Goal: Task Accomplishment & Management: Manage account settings

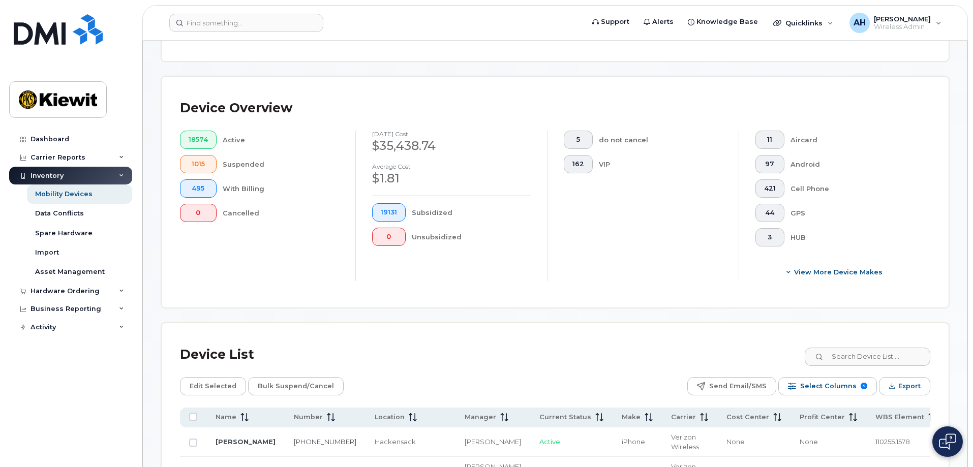
scroll to position [458, 0]
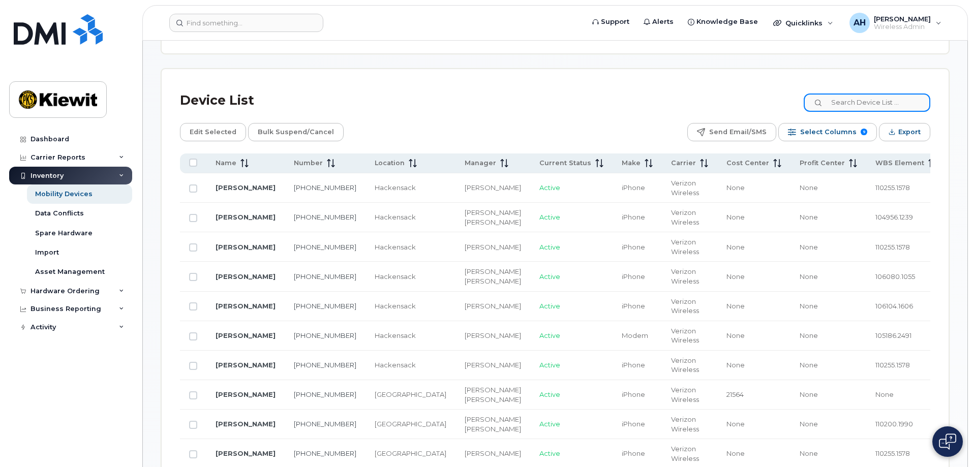
click at [878, 95] on input at bounding box center [867, 103] width 127 height 18
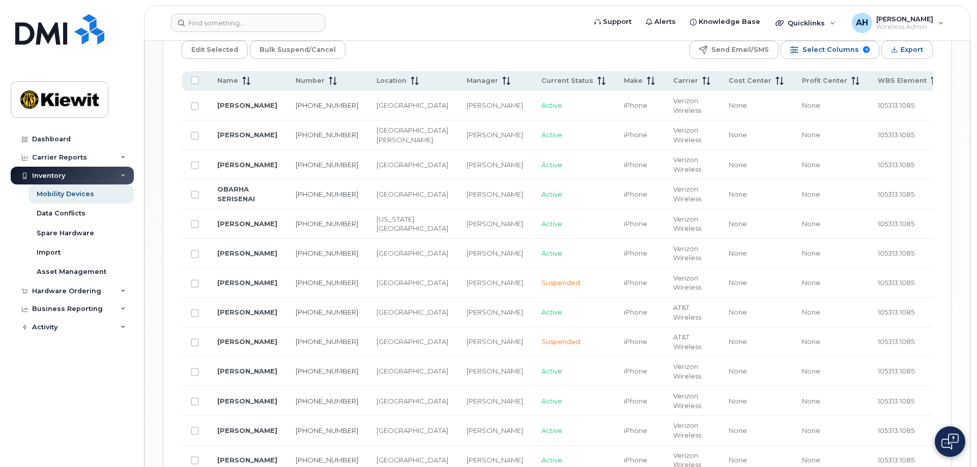
scroll to position [509, 0]
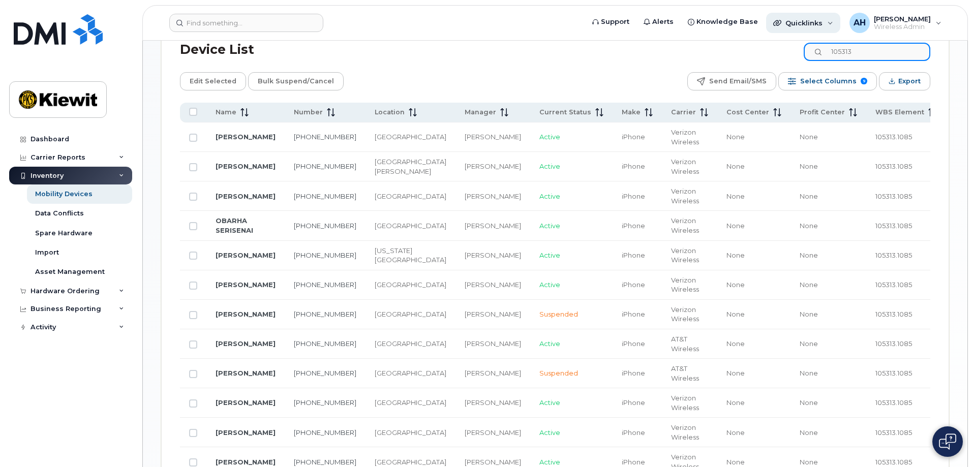
type input "105313"
click at [823, 25] on span "Quicklinks" at bounding box center [804, 23] width 37 height 8
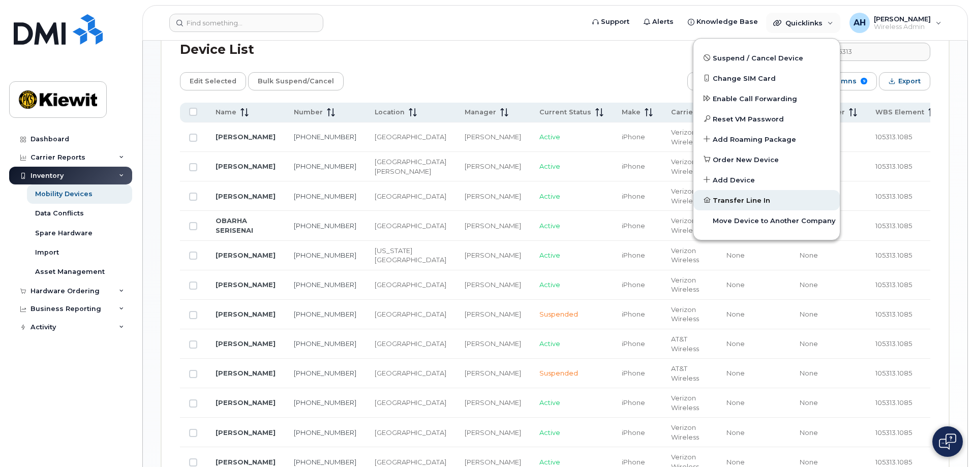
click at [746, 199] on span "Transfer Line In" at bounding box center [741, 201] width 57 height 10
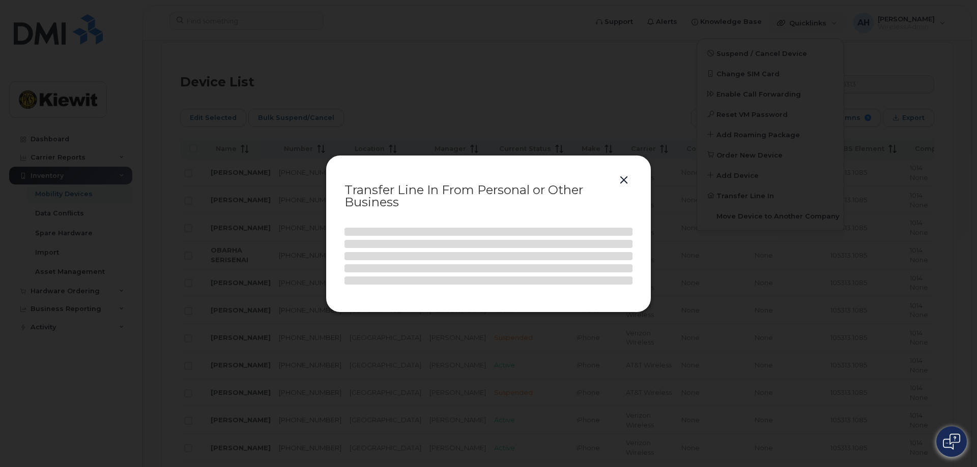
select select
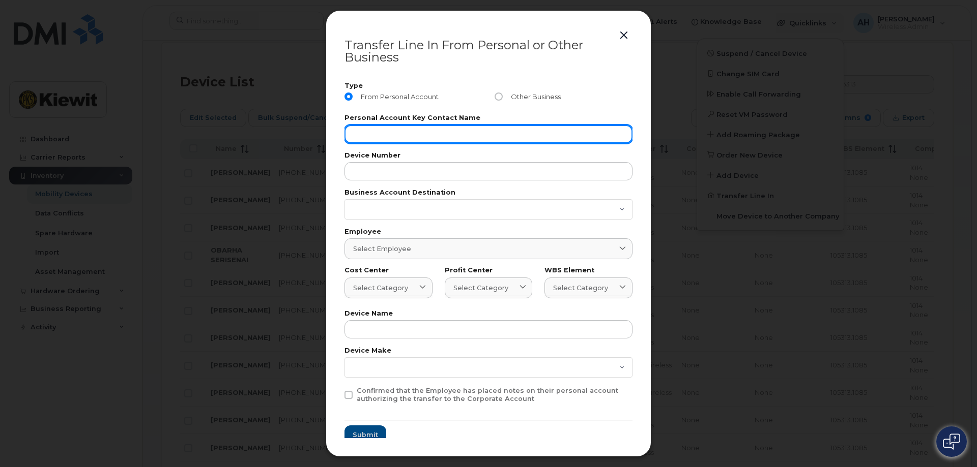
click at [384, 138] on input "text" at bounding box center [488, 134] width 288 height 18
type input "allison Harris"
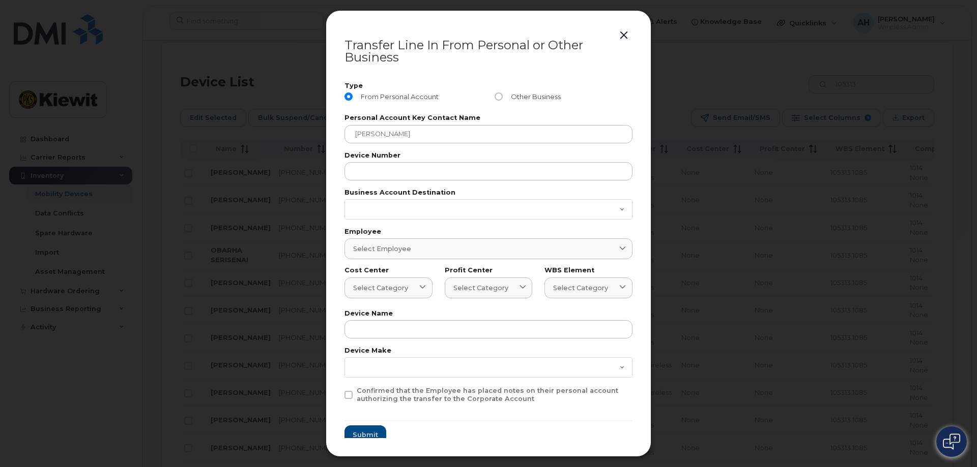
click at [493, 92] on div "Other Business" at bounding box center [563, 98] width 150 height 25
click at [496, 97] on input "Other Business" at bounding box center [498, 97] width 8 height 8
radio input "true"
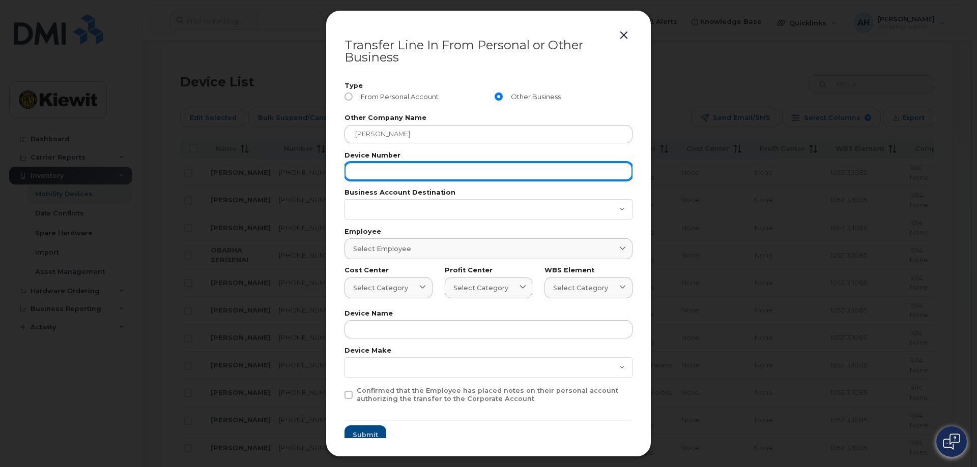
click at [393, 169] on input "text" at bounding box center [488, 171] width 288 height 18
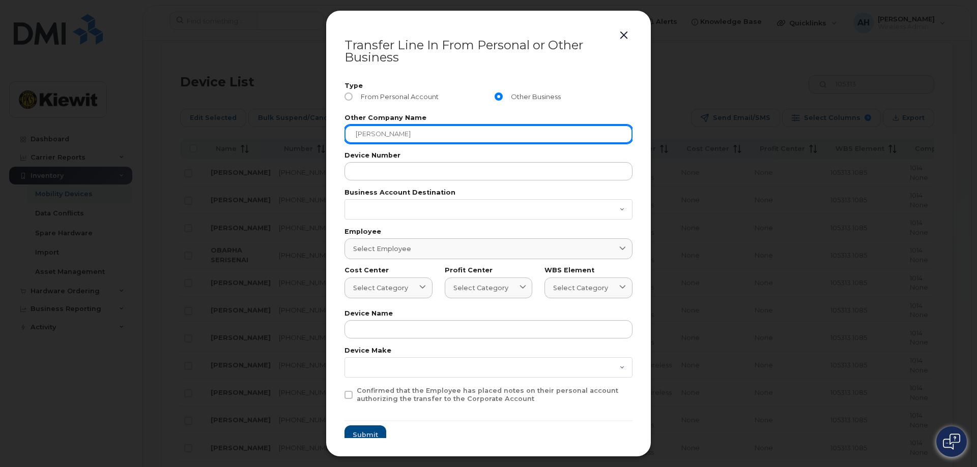
drag, startPoint x: 414, startPoint y: 137, endPoint x: 194, endPoint y: 158, distance: 220.8
click at [263, 137] on div "Transfer Line In From Personal or Other Business Type From Personal Account Oth…" at bounding box center [488, 233] width 977 height 467
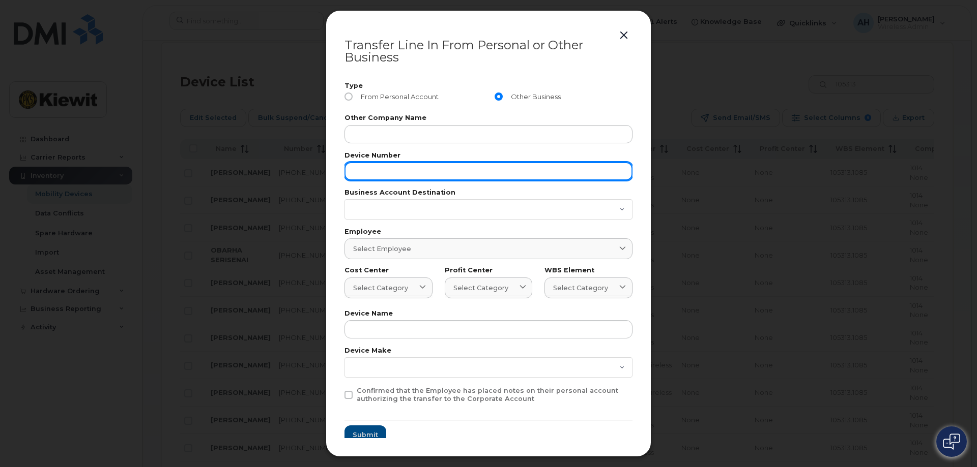
click at [385, 171] on input "text" at bounding box center [488, 171] width 288 height 18
click at [378, 170] on input "text" at bounding box center [488, 171] width 288 height 18
type input "720-347-5829"
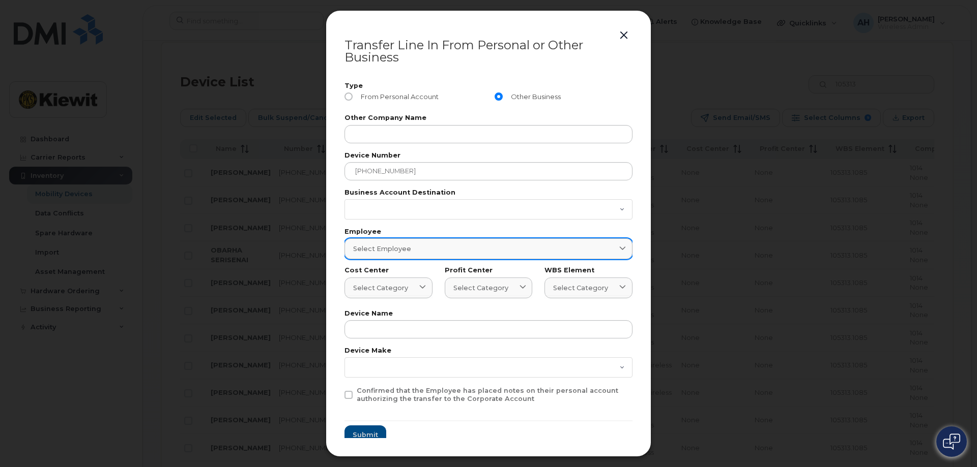
click at [378, 250] on span "Select employee" at bounding box center [382, 249] width 58 height 10
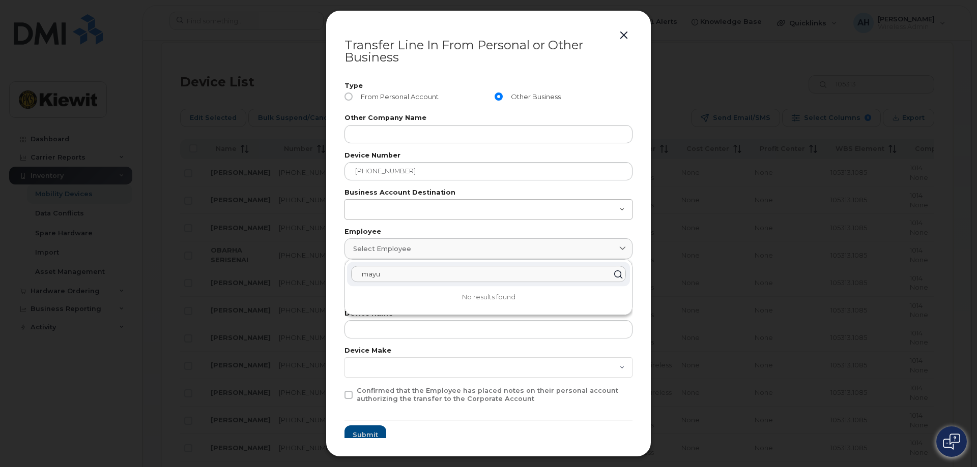
type input "mayu"
click at [399, 211] on select "998975023 442044104-00001 442044104-00002 829556767 287237071101 786080835-0000…" at bounding box center [488, 209] width 288 height 20
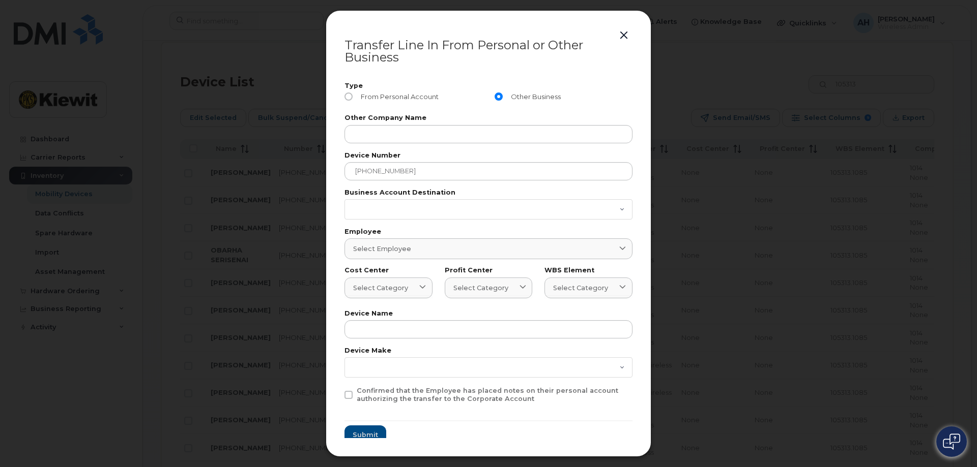
click at [624, 32] on button "button" at bounding box center [623, 35] width 15 height 14
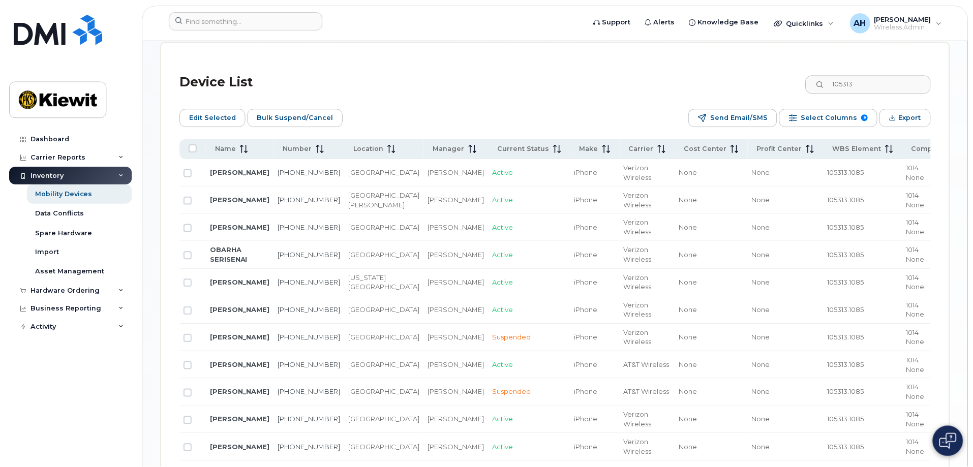
scroll to position [500, 0]
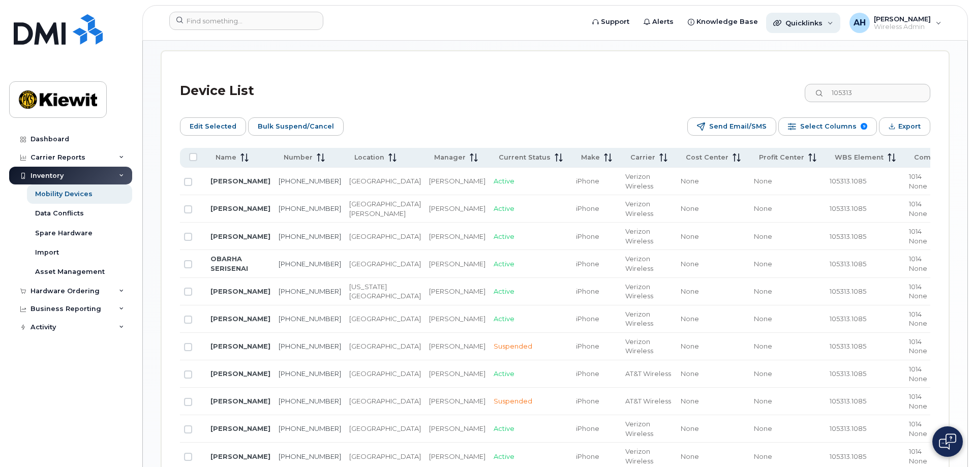
click at [823, 19] on span "Quicklinks" at bounding box center [804, 23] width 37 height 8
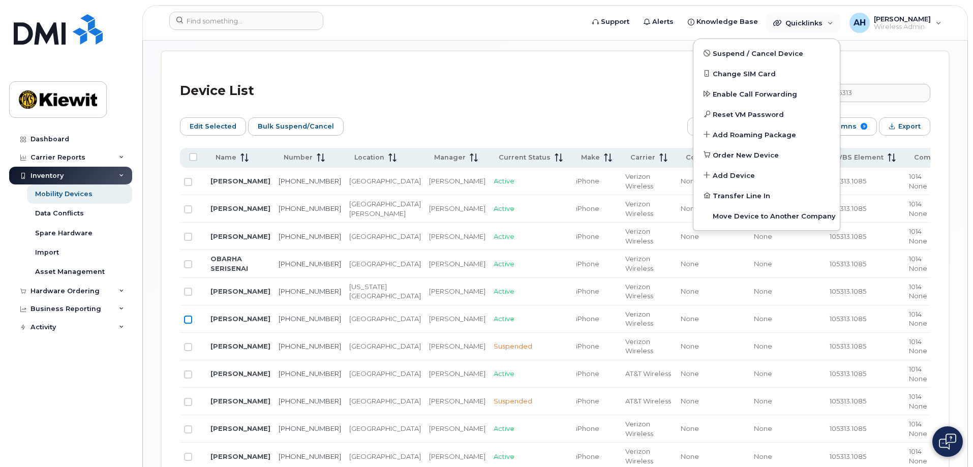
click at [190, 316] on input "Row Unselected" at bounding box center [188, 320] width 8 height 8
checkbox input "true"
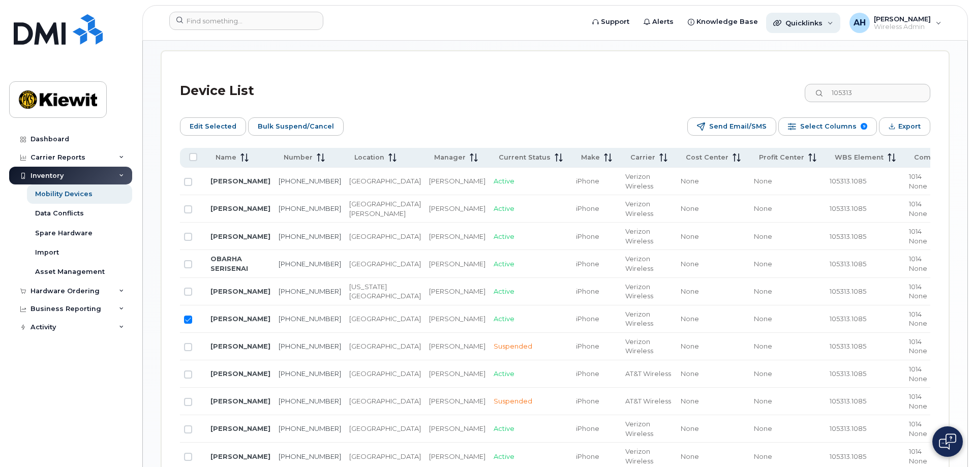
click at [795, 22] on span "Quicklinks" at bounding box center [804, 23] width 37 height 8
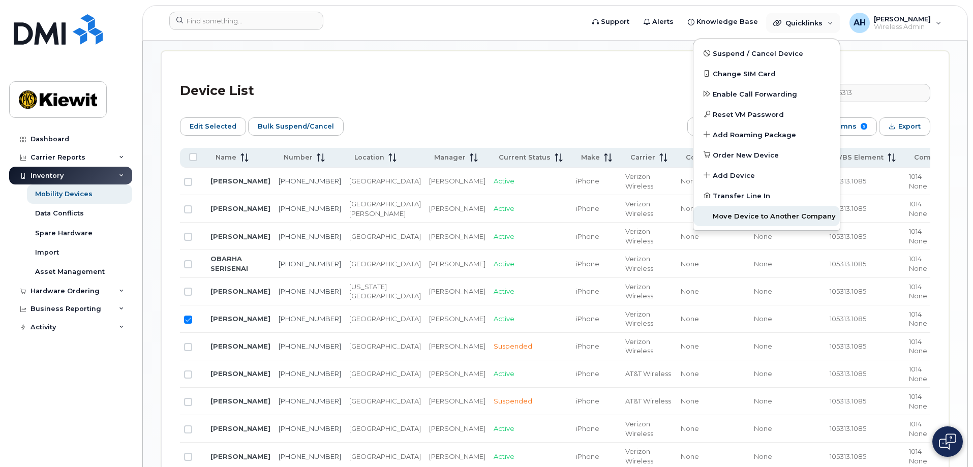
click at [750, 219] on span "Move Device to Another Company" at bounding box center [774, 217] width 123 height 10
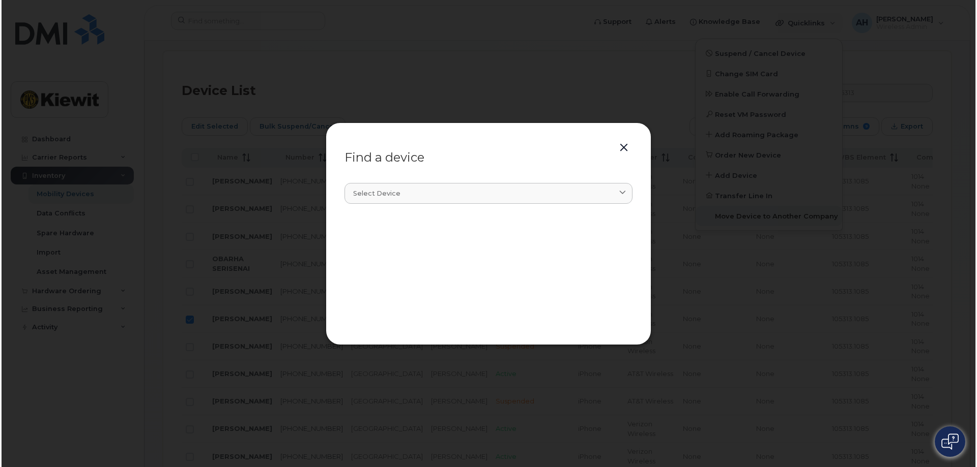
scroll to position [509, 0]
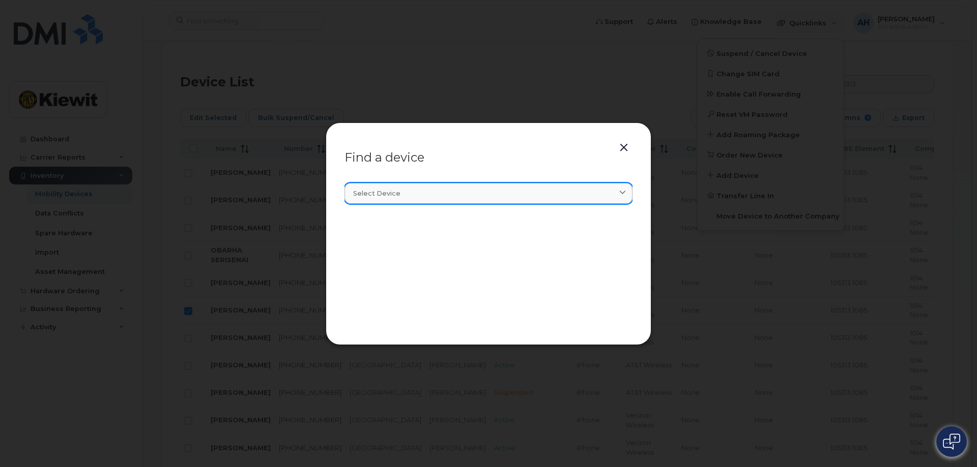
click at [404, 197] on div "Select device" at bounding box center [488, 194] width 271 height 10
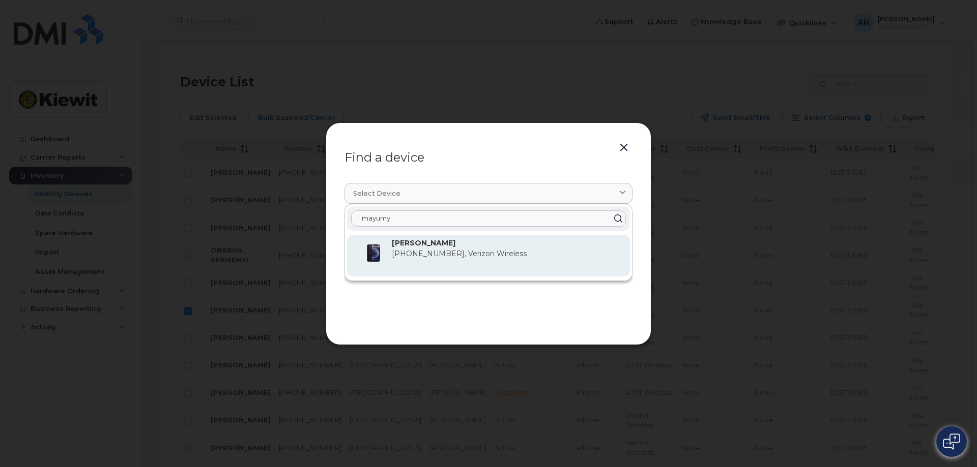
type input "mayumy"
click at [429, 255] on span "720-347-5829, Verizon Wireless" at bounding box center [459, 253] width 135 height 9
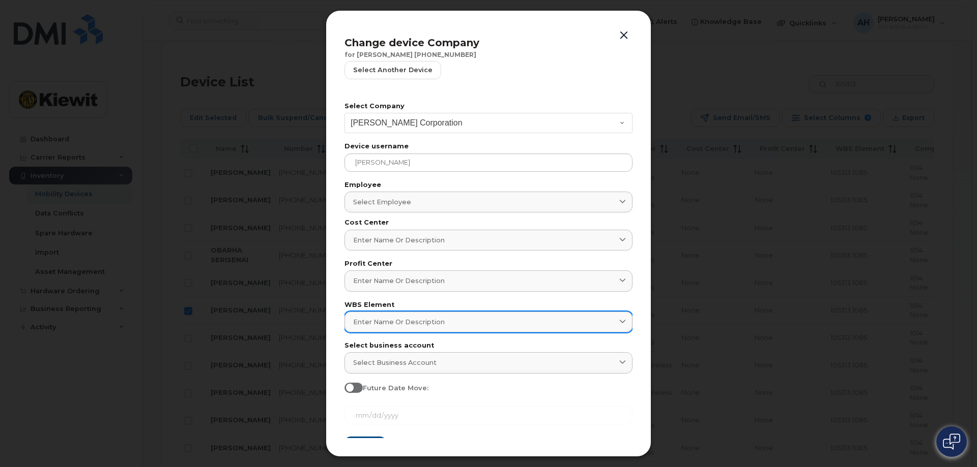
click at [363, 325] on span "Enter name or description" at bounding box center [399, 322] width 92 height 10
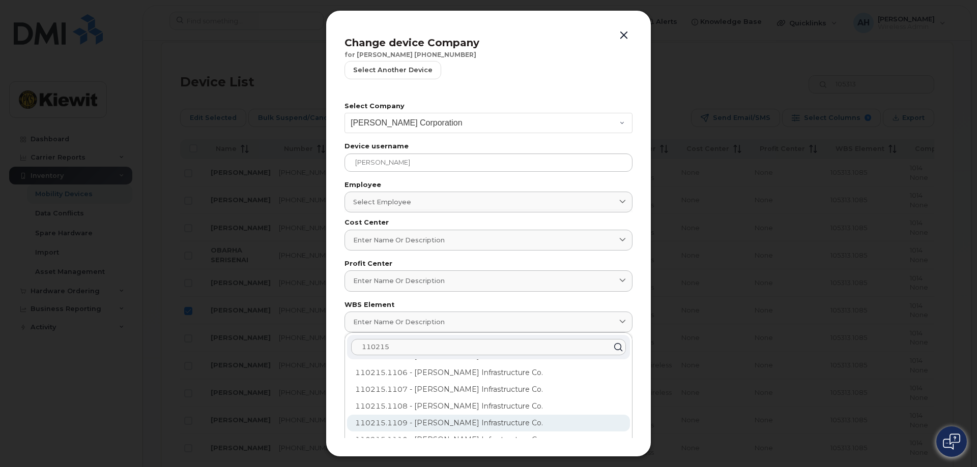
scroll to position [77, 0]
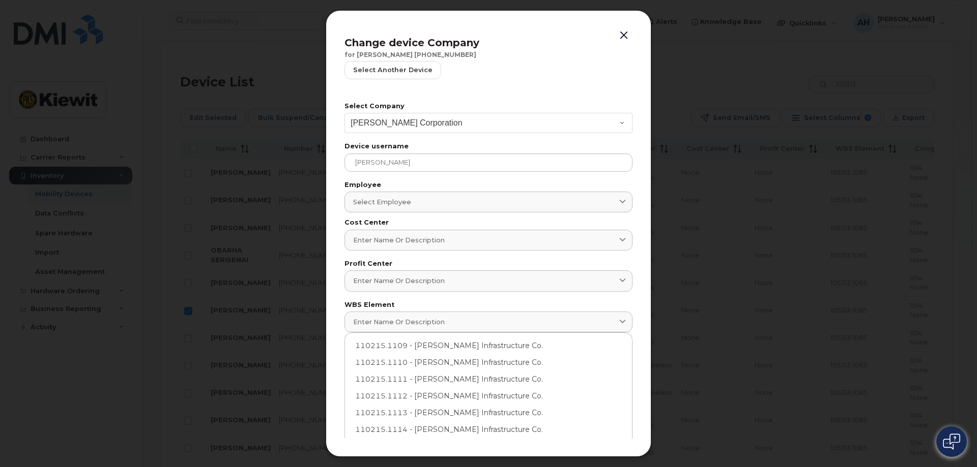
type input "110215"
click at [623, 34] on button "button" at bounding box center [623, 35] width 15 height 14
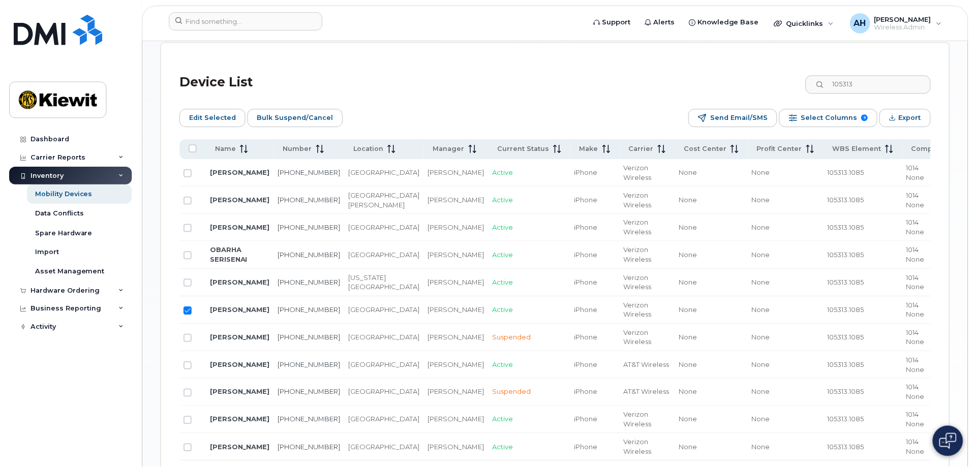
scroll to position [500, 0]
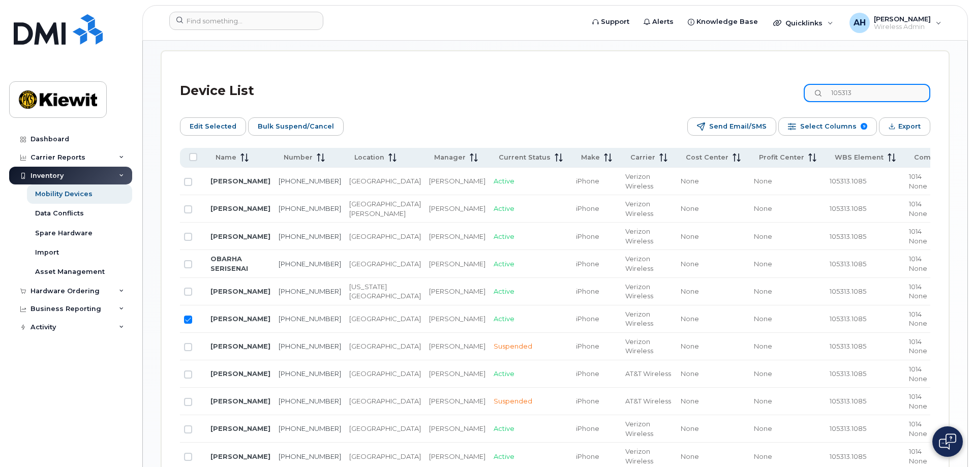
drag, startPoint x: 885, startPoint y: 82, endPoint x: 753, endPoint y: 79, distance: 131.8
click at [753, 79] on div "Device List 105313" at bounding box center [555, 93] width 751 height 31
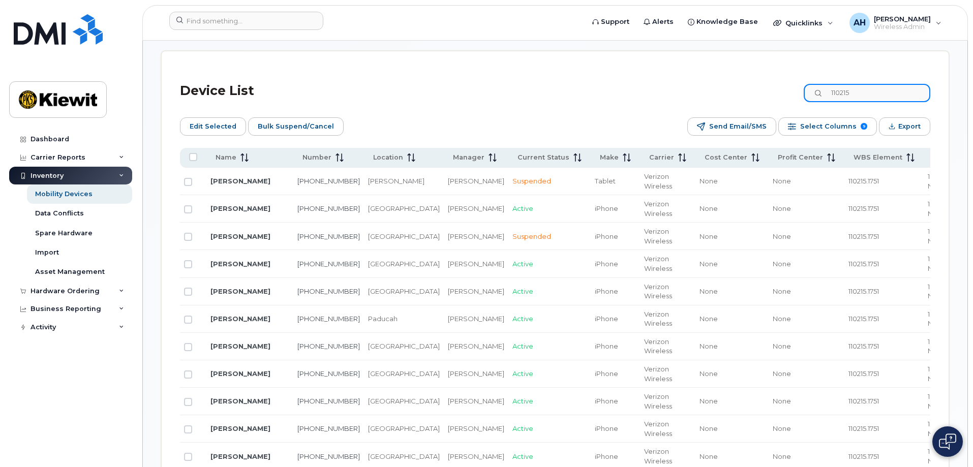
drag, startPoint x: 867, startPoint y: 84, endPoint x: 754, endPoint y: 94, distance: 113.8
click at [754, 94] on div "Device List 110215" at bounding box center [555, 93] width 751 height 31
type input "105313"
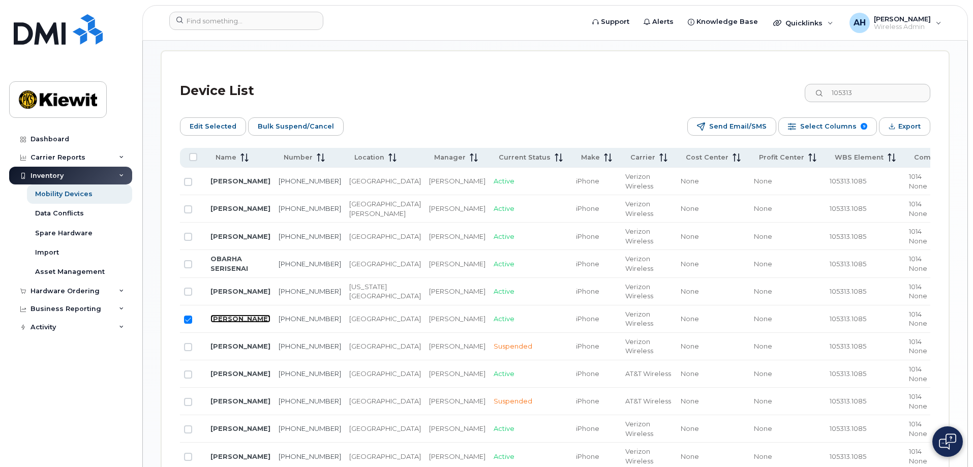
click at [214, 315] on link "MAYUMY CHURCHILL" at bounding box center [241, 319] width 60 height 8
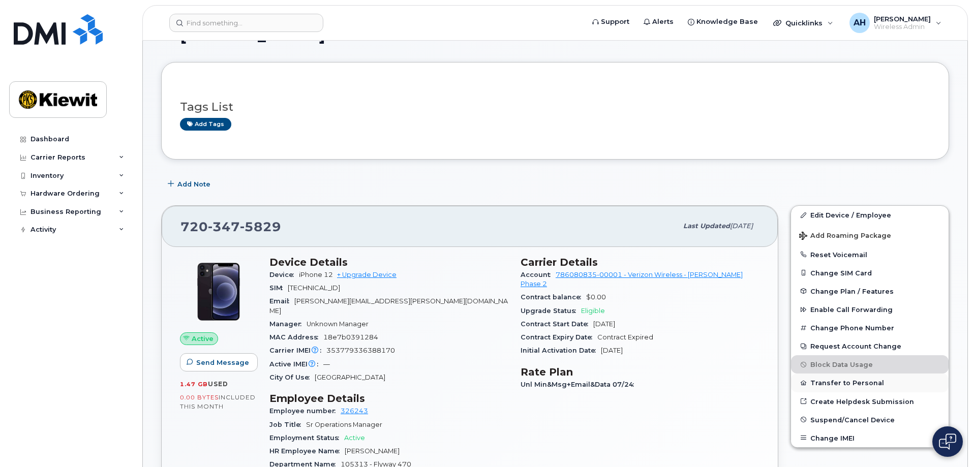
scroll to position [51, 0]
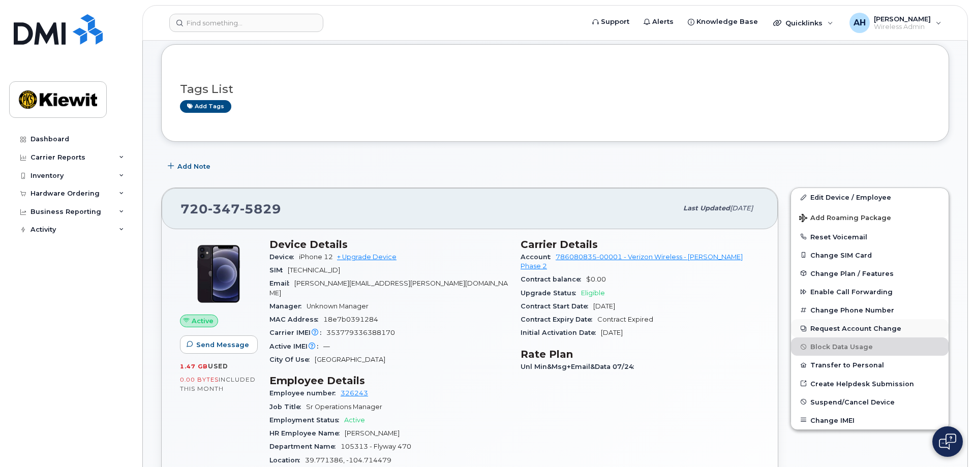
click at [834, 328] on button "Request Account Change" at bounding box center [870, 328] width 158 height 18
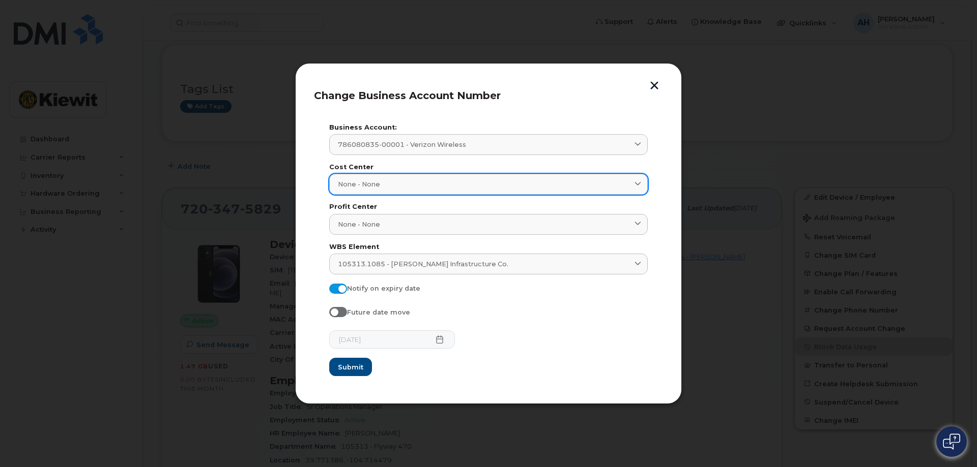
click at [352, 185] on span "None - None" at bounding box center [359, 185] width 42 height 10
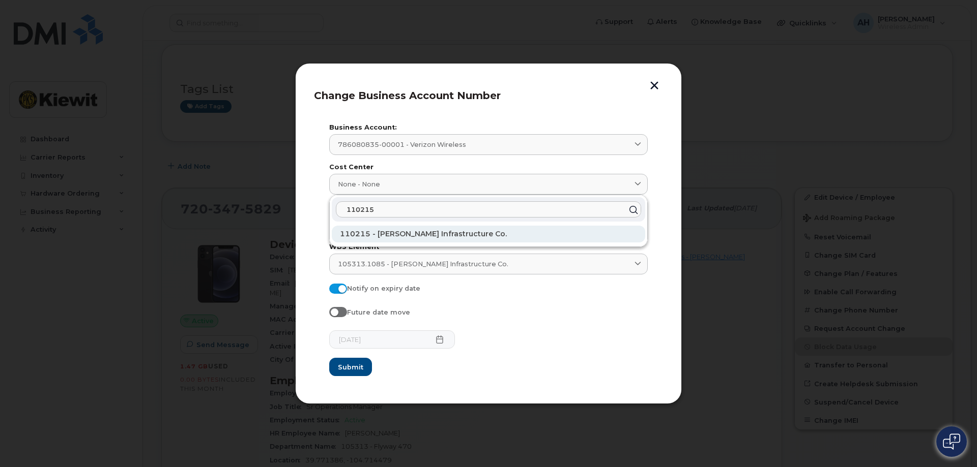
type input "110215"
click at [365, 235] on span "110215 - [PERSON_NAME] Infrastructure Co." at bounding box center [423, 233] width 167 height 9
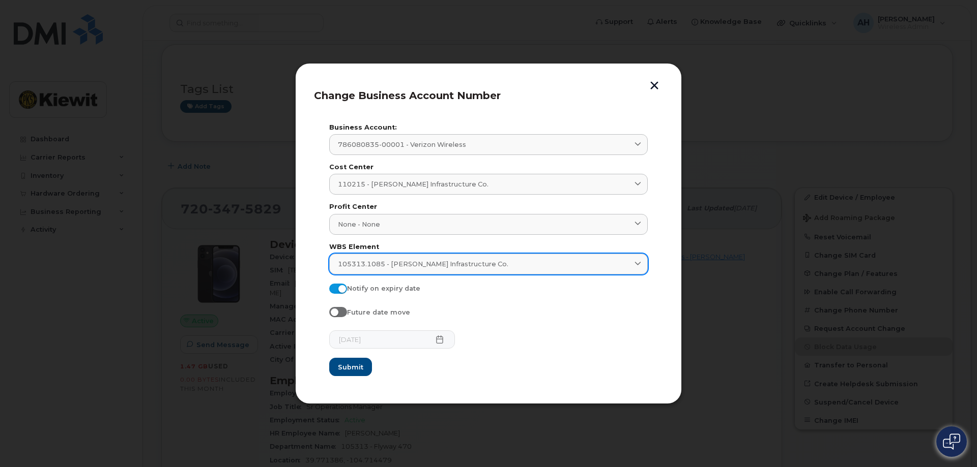
click at [404, 262] on span "105313.1085 - Kiewit Infrastructure Co." at bounding box center [423, 264] width 170 height 10
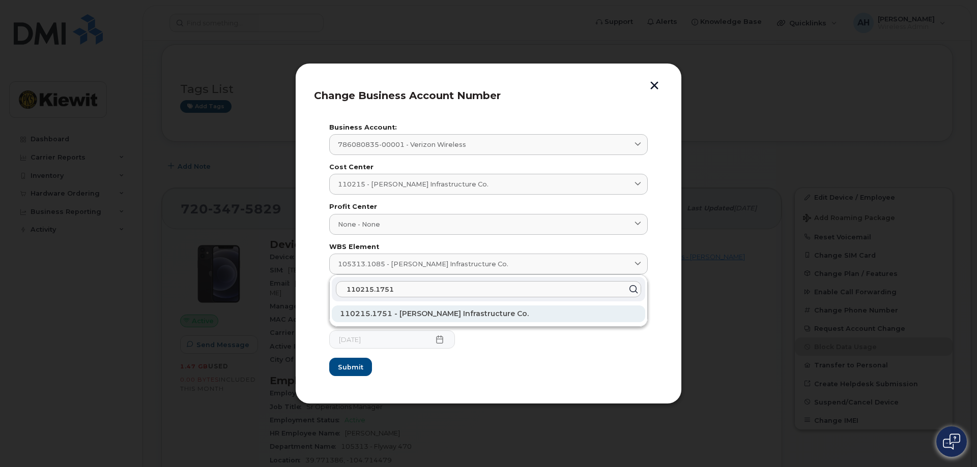
type input "110215.1751"
click at [400, 314] on span "110215.1751 - Kiewit Infrastructure Co." at bounding box center [434, 313] width 189 height 9
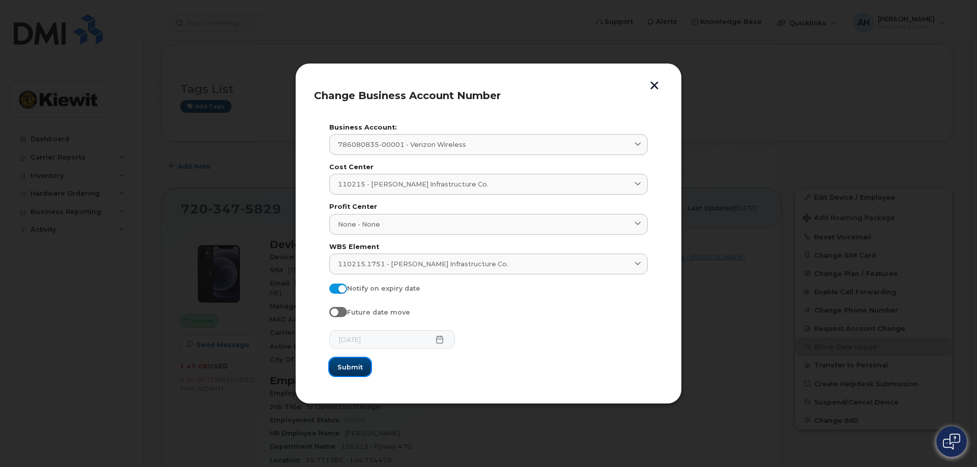
click at [359, 366] on span "Submit" at bounding box center [349, 368] width 25 height 10
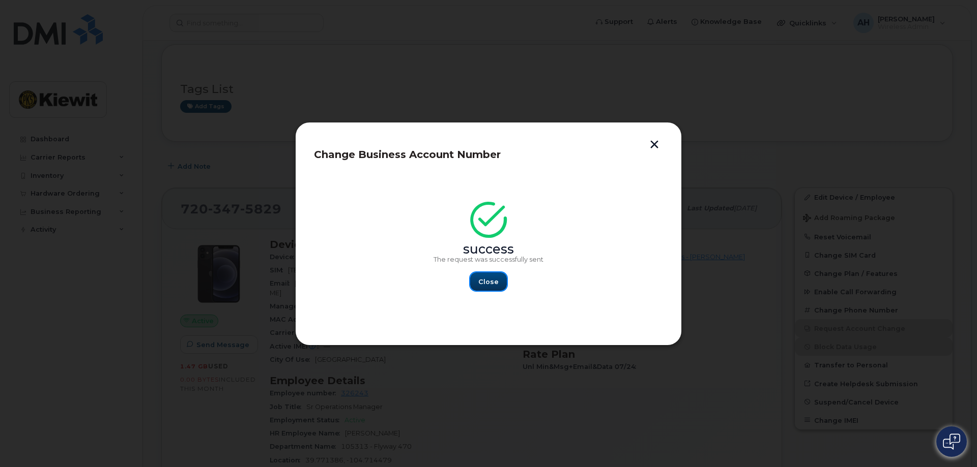
click at [486, 287] on button "Close" at bounding box center [488, 282] width 37 height 18
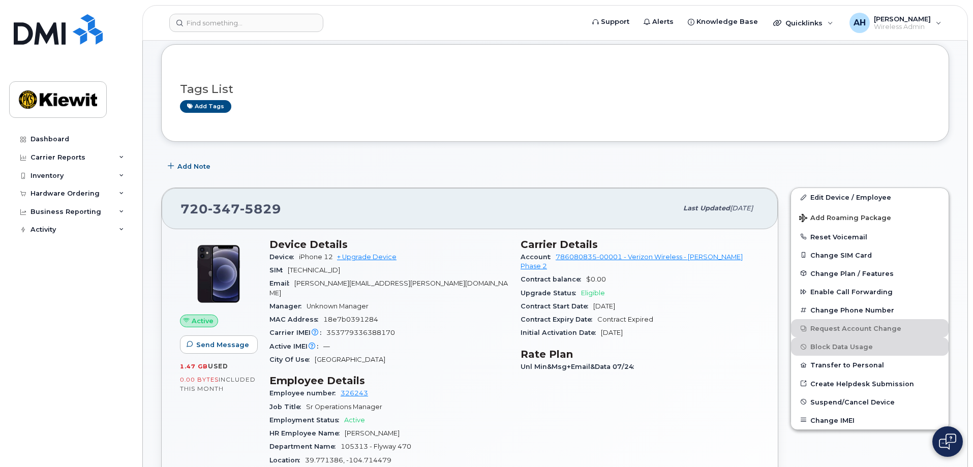
scroll to position [0, 0]
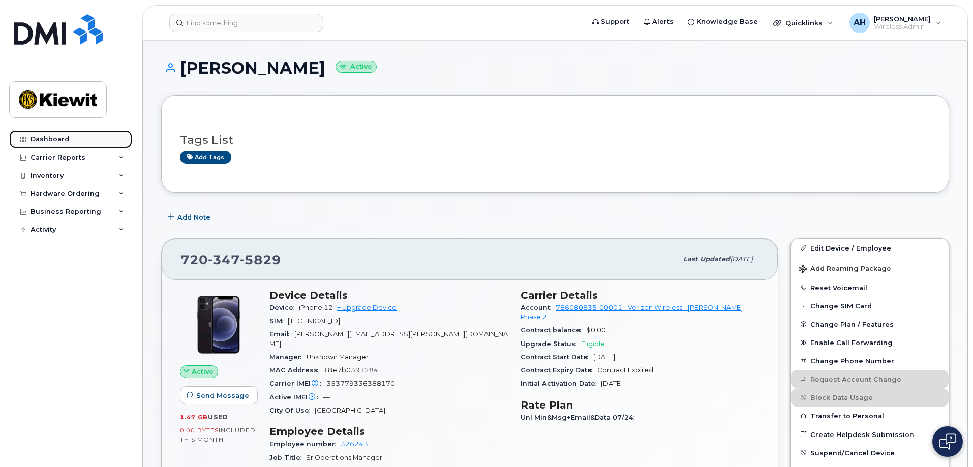
click at [47, 138] on div "Dashboard" at bounding box center [50, 139] width 39 height 8
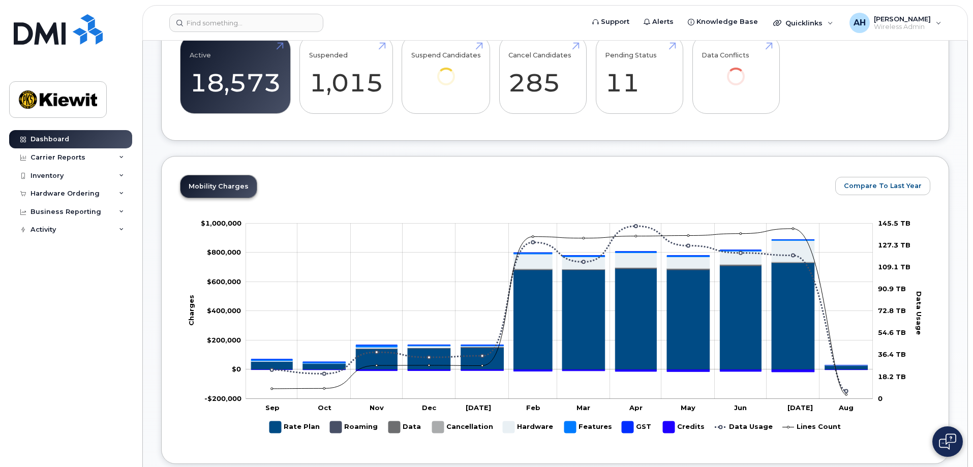
scroll to position [559, 0]
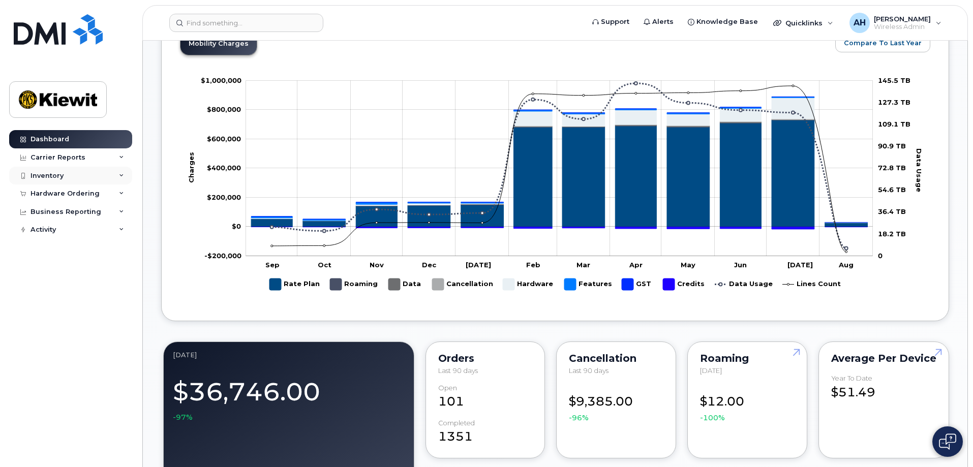
click at [46, 172] on div "Inventory" at bounding box center [47, 176] width 33 height 8
click at [49, 172] on div "Inventory" at bounding box center [47, 176] width 33 height 8
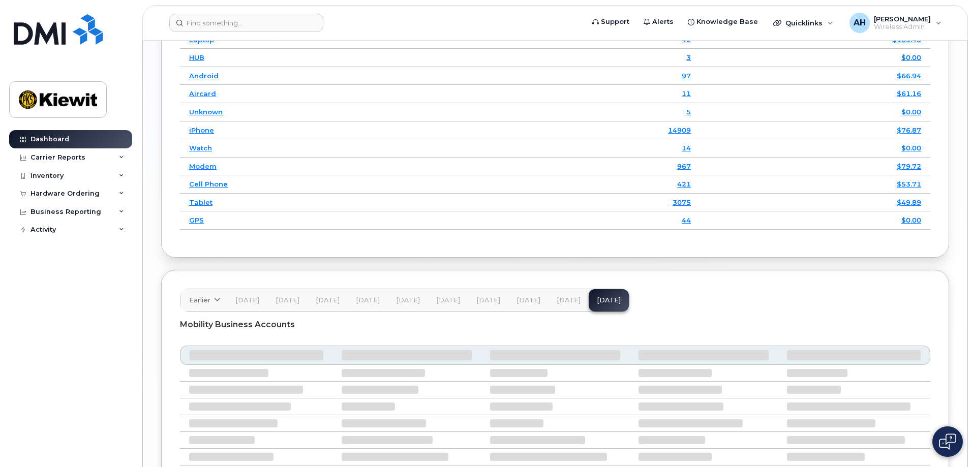
scroll to position [1560, 0]
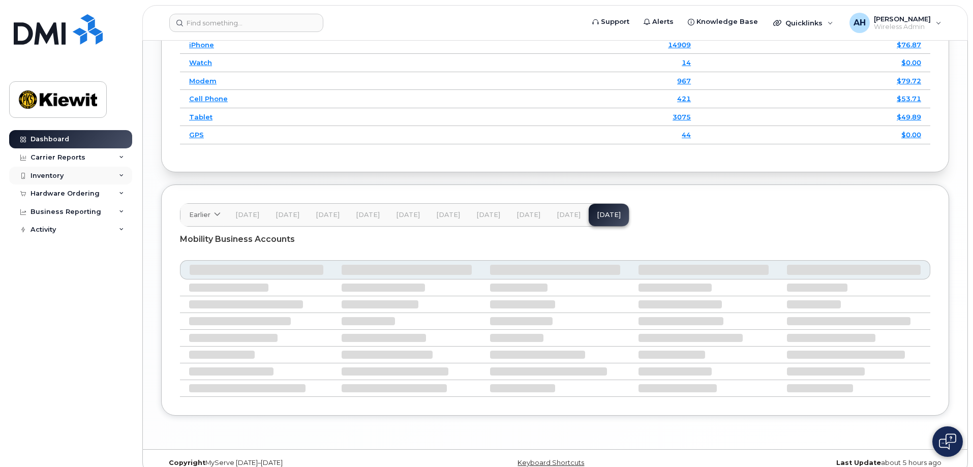
click at [57, 175] on div "Inventory" at bounding box center [47, 176] width 33 height 8
click at [56, 175] on div "Inventory" at bounding box center [47, 176] width 33 height 8
click at [48, 173] on div "Inventory" at bounding box center [47, 176] width 33 height 8
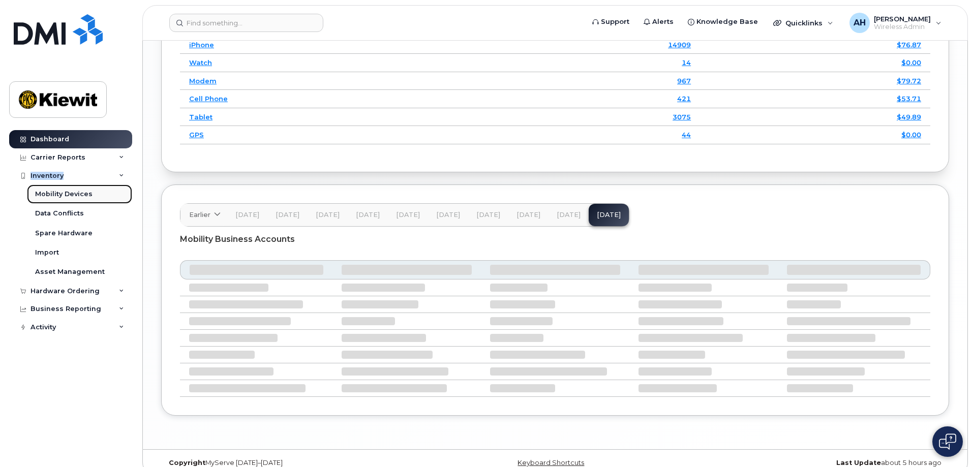
click at [59, 194] on div "Mobility Devices" at bounding box center [63, 194] width 57 height 9
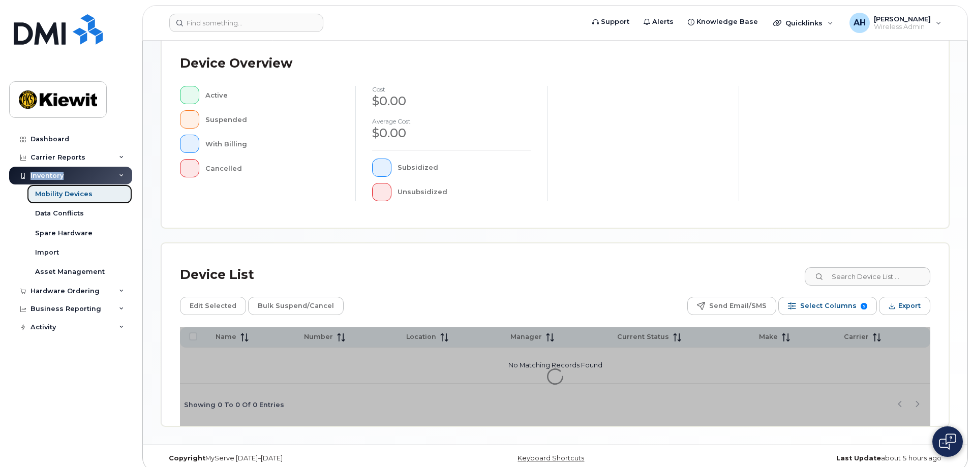
scroll to position [232, 0]
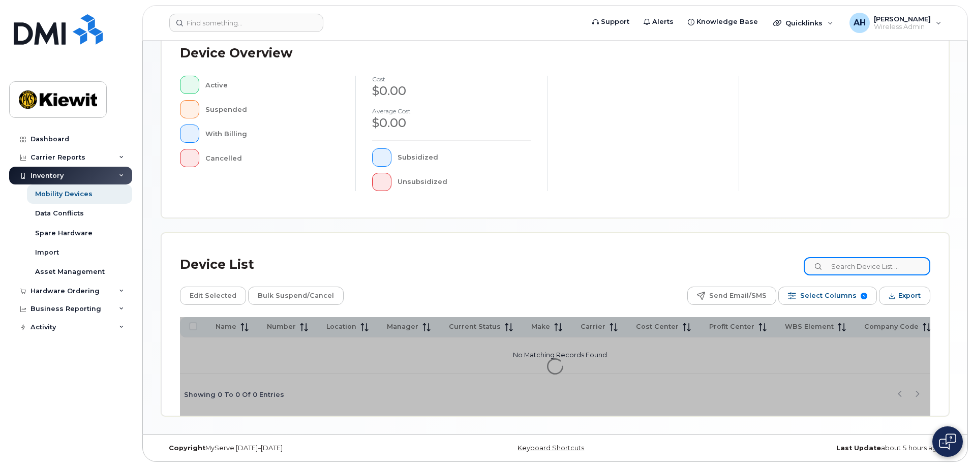
click at [850, 262] on input at bounding box center [867, 266] width 127 height 18
click at [607, 277] on div "Device List 105313" at bounding box center [555, 265] width 751 height 26
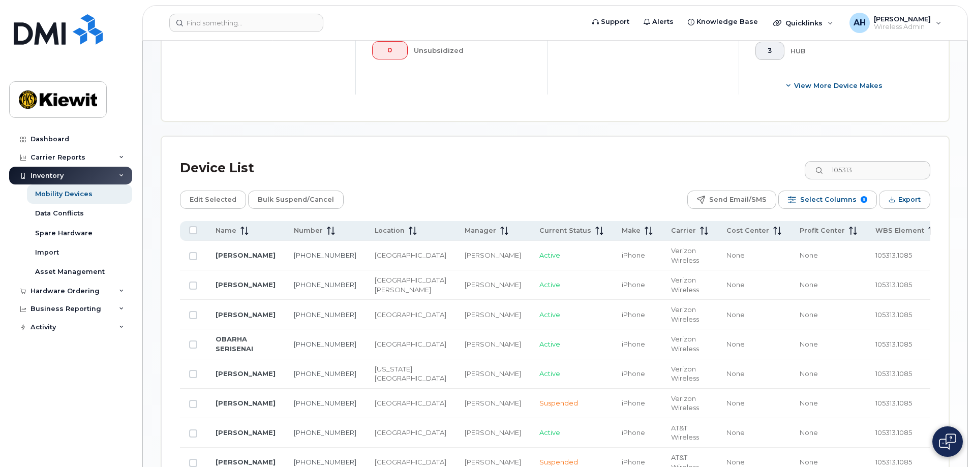
scroll to position [385, 0]
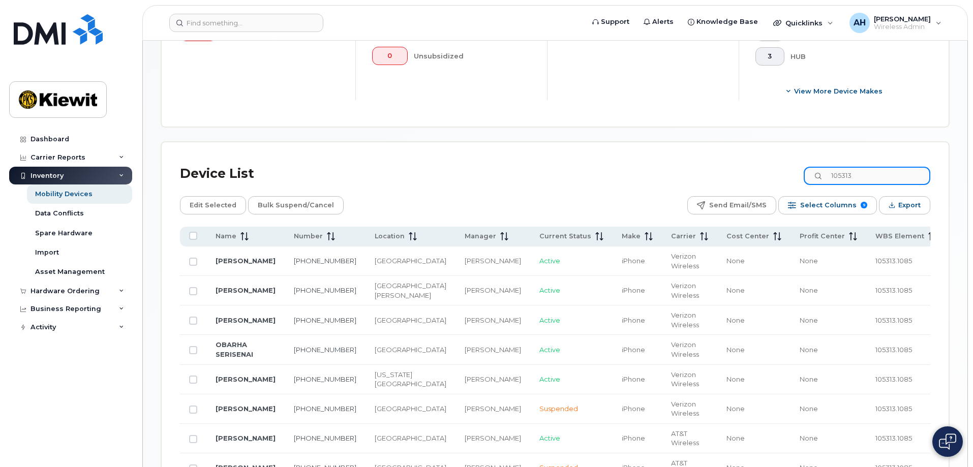
drag, startPoint x: 842, startPoint y: 167, endPoint x: 782, endPoint y: 166, distance: 59.5
click at [783, 166] on div "Device List 105313" at bounding box center [555, 174] width 751 height 26
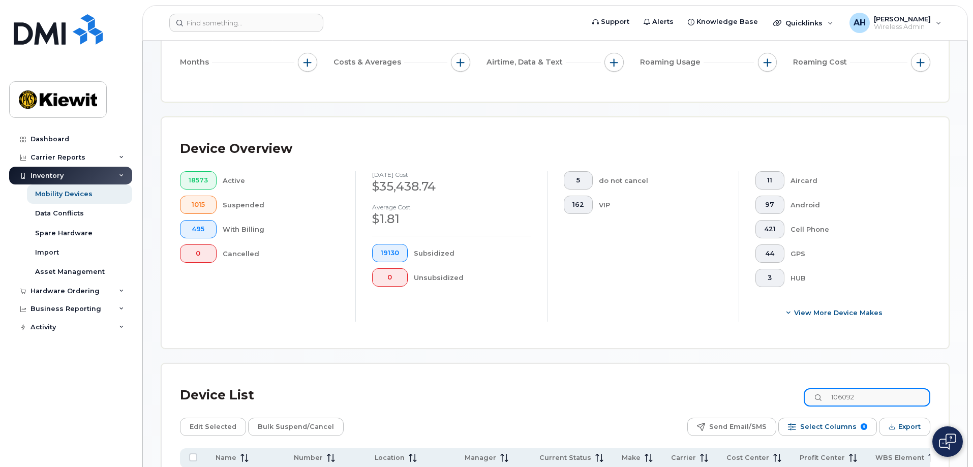
scroll to position [305, 0]
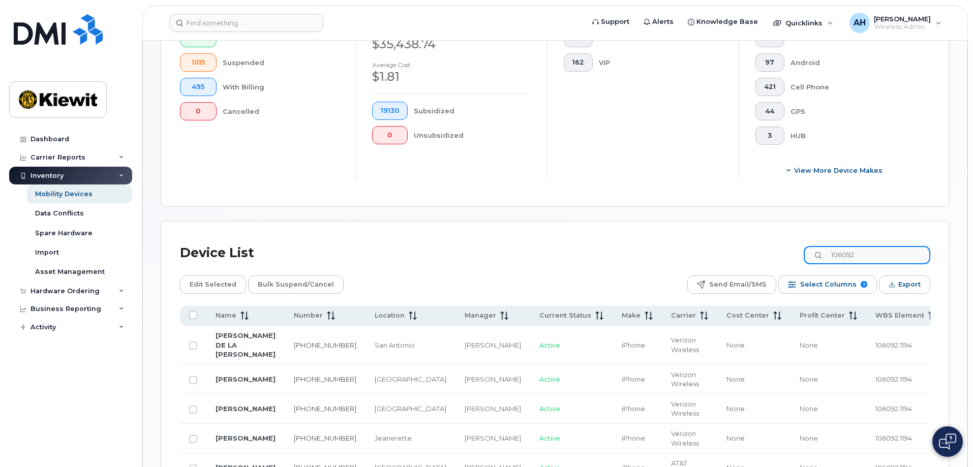
drag, startPoint x: 874, startPoint y: 248, endPoint x: 785, endPoint y: 246, distance: 89.0
click at [787, 245] on div "Device List 106092" at bounding box center [555, 253] width 751 height 26
type input "105313"
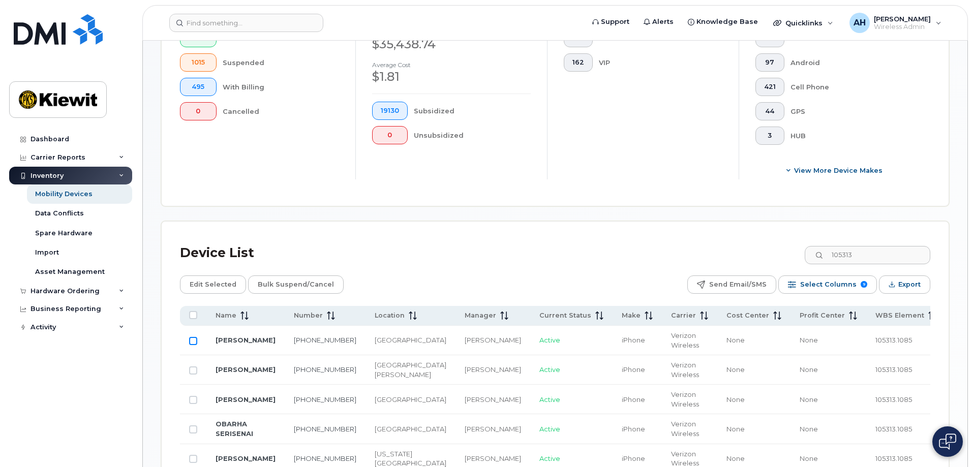
click at [192, 337] on input "Row Unselected" at bounding box center [193, 341] width 8 height 8
click at [236, 336] on link "LORENA CHAVEZ" at bounding box center [246, 340] width 60 height 8
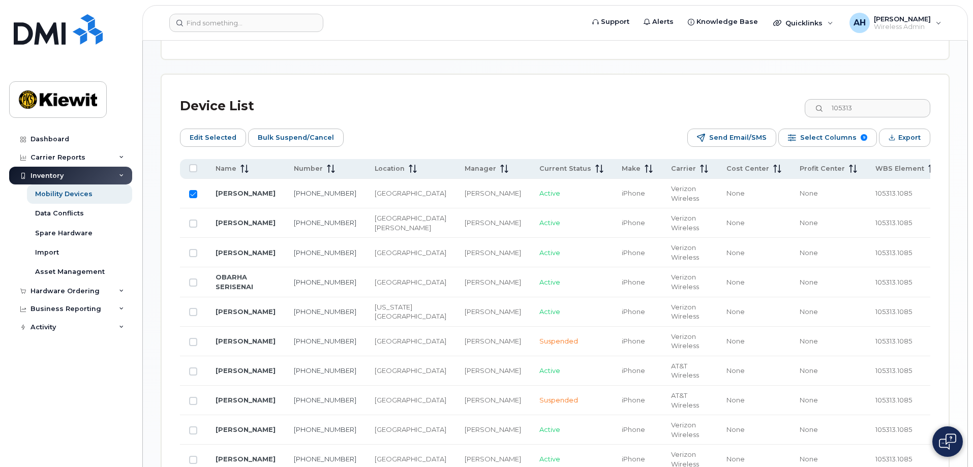
scroll to position [458, 0]
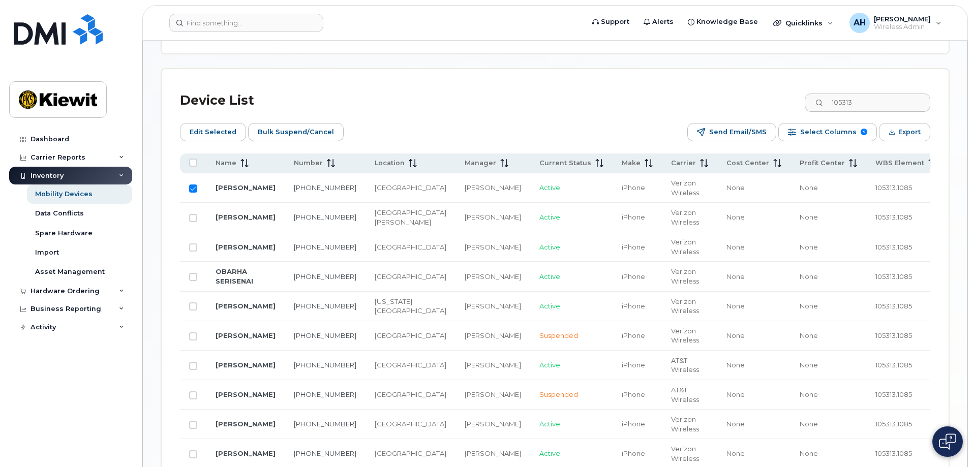
click at [192, 185] on input "Row Selected" at bounding box center [193, 189] width 8 height 8
checkbox input "false"
click at [194, 273] on input "Row Unselected" at bounding box center [193, 277] width 8 height 8
checkbox input "true"
click at [217, 268] on td "OBARHA SERISENAI" at bounding box center [245, 276] width 78 height 29
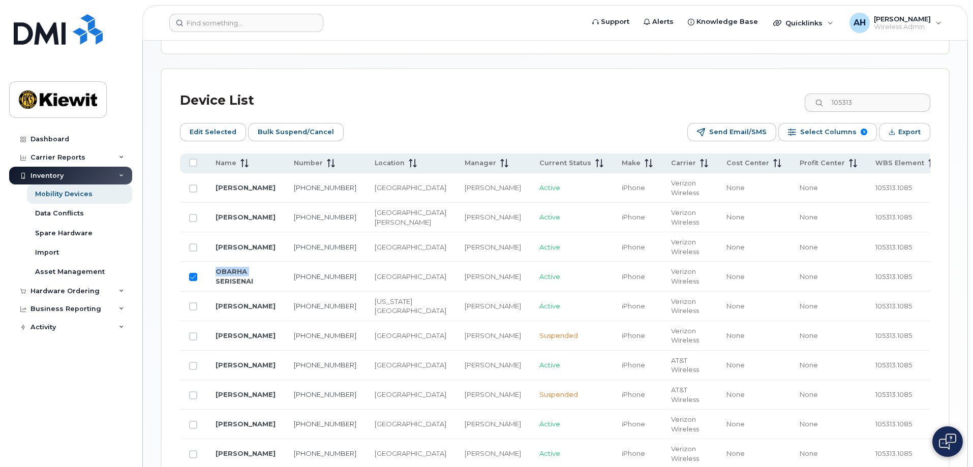
click at [217, 268] on td "OBARHA SERISENAI" at bounding box center [245, 276] width 78 height 29
click at [232, 269] on link "OBARHA SERISENAI" at bounding box center [235, 277] width 38 height 18
click at [888, 97] on input "105313" at bounding box center [867, 103] width 127 height 18
drag, startPoint x: 888, startPoint y: 99, endPoint x: 818, endPoint y: 96, distance: 69.2
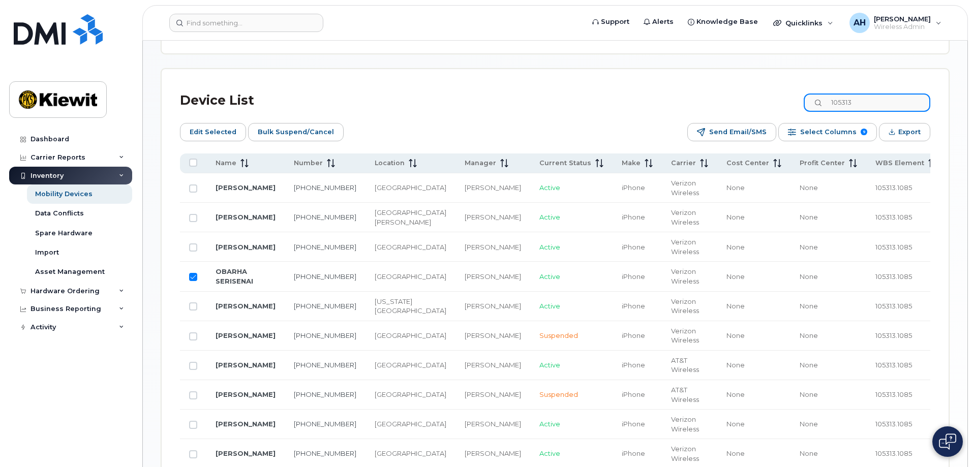
click at [818, 96] on input "105313" at bounding box center [867, 103] width 127 height 18
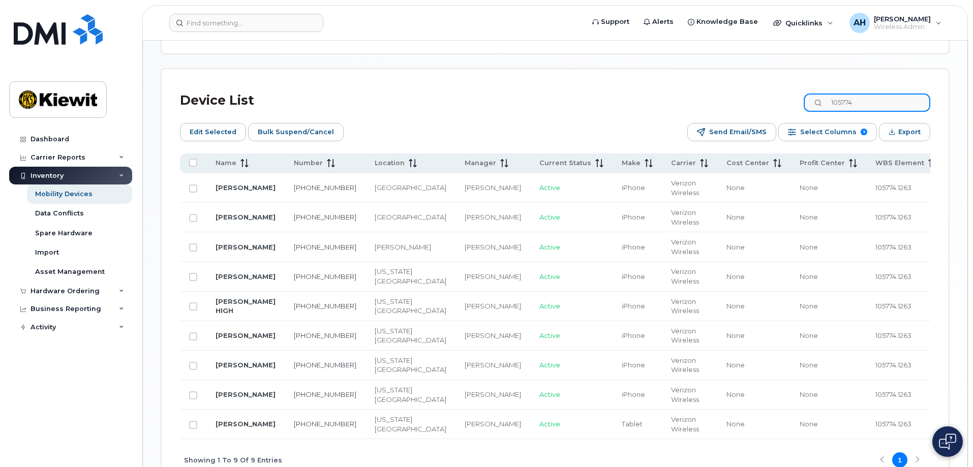
drag, startPoint x: 878, startPoint y: 94, endPoint x: 654, endPoint y: 76, distance: 225.0
click at [655, 76] on div "Device List 105774 Edit Selected Bulk Suspend/Cancel Send Email/SMS Select Colu…" at bounding box center [555, 275] width 787 height 412
type input "105313"
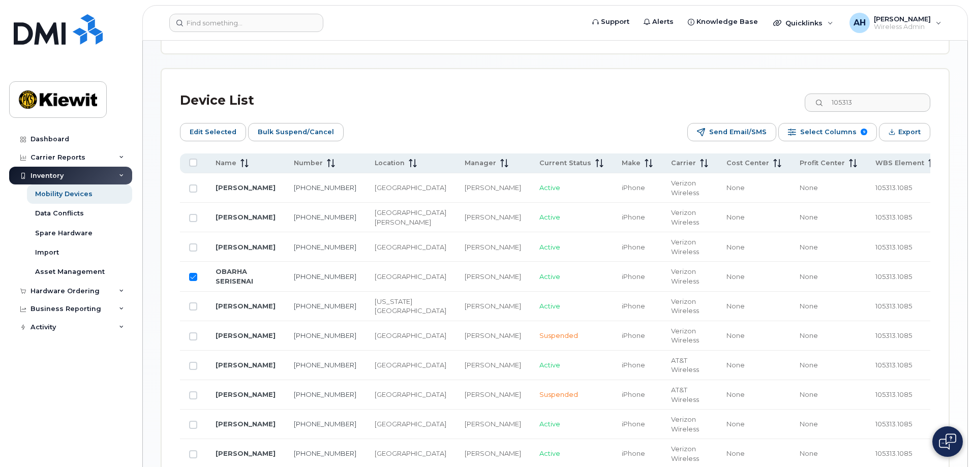
click at [191, 273] on input "Row Selected" at bounding box center [193, 277] width 8 height 8
checkbox input "false"
click at [192, 451] on input "Row Unselected" at bounding box center [193, 455] width 8 height 8
checkbox input "true"
click at [229, 450] on link "MAHDI ALMAHASNAH" at bounding box center [246, 454] width 60 height 8
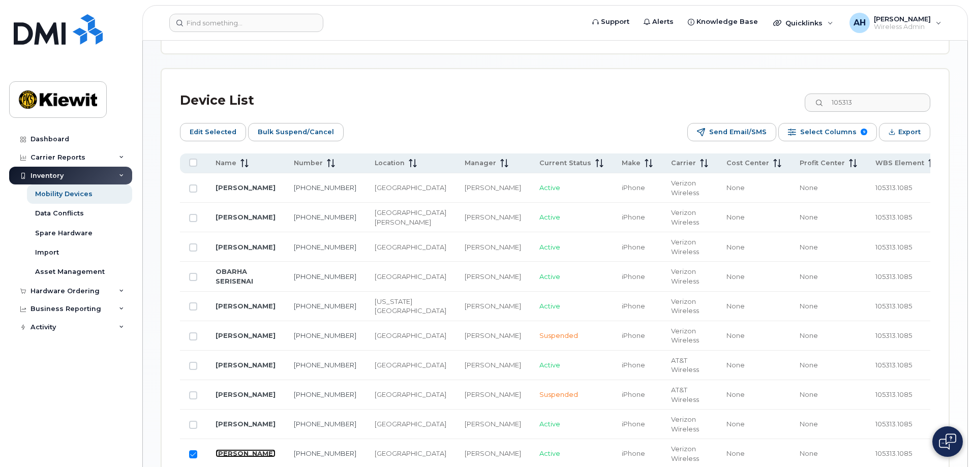
click at [229, 450] on link "MAHDI ALMAHASNAH" at bounding box center [246, 454] width 60 height 8
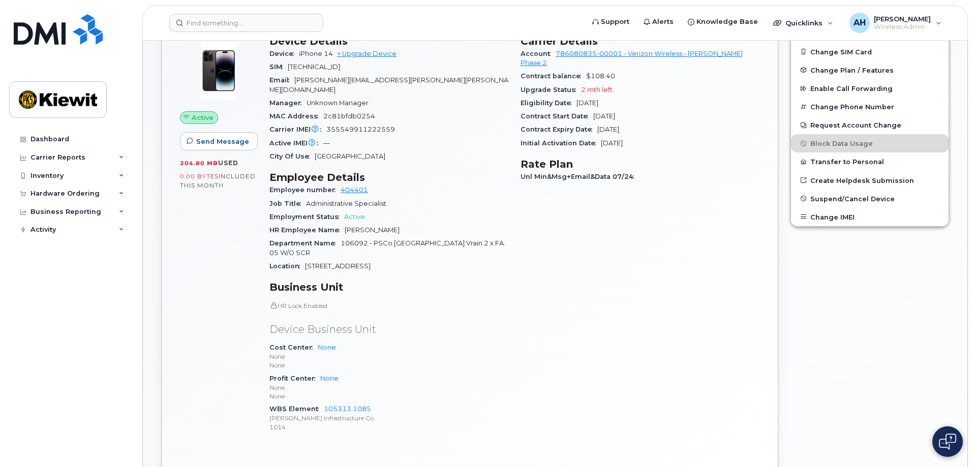
scroll to position [203, 0]
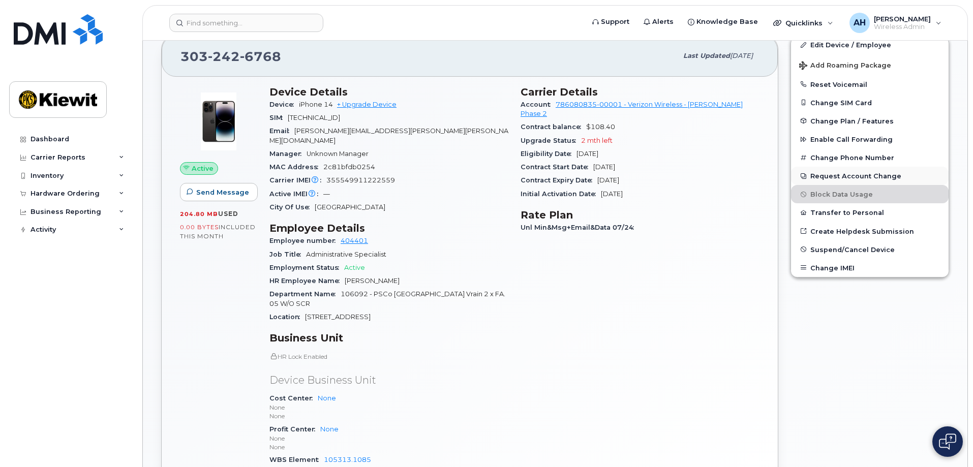
click at [845, 176] on button "Request Account Change" at bounding box center [870, 176] width 158 height 18
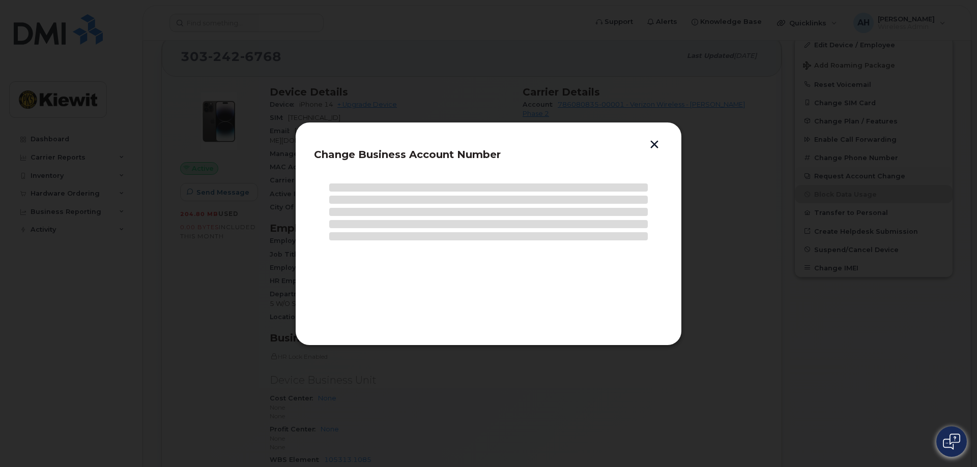
click at [845, 176] on div at bounding box center [488, 233] width 977 height 467
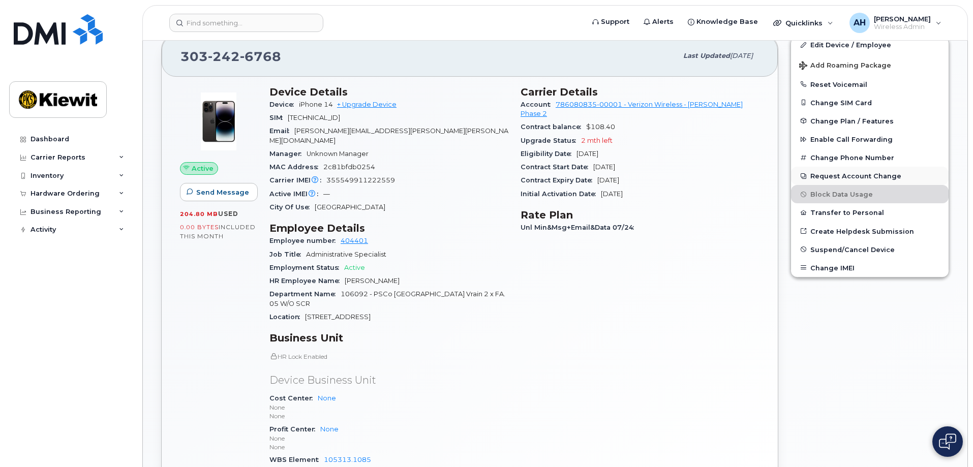
click at [838, 176] on button "Request Account Change" at bounding box center [870, 176] width 158 height 18
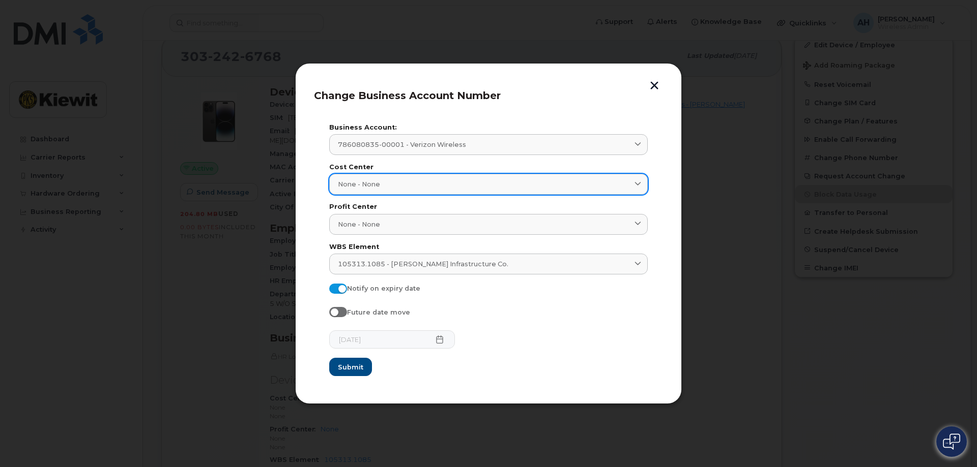
click at [367, 183] on span "None - None" at bounding box center [359, 185] width 42 height 10
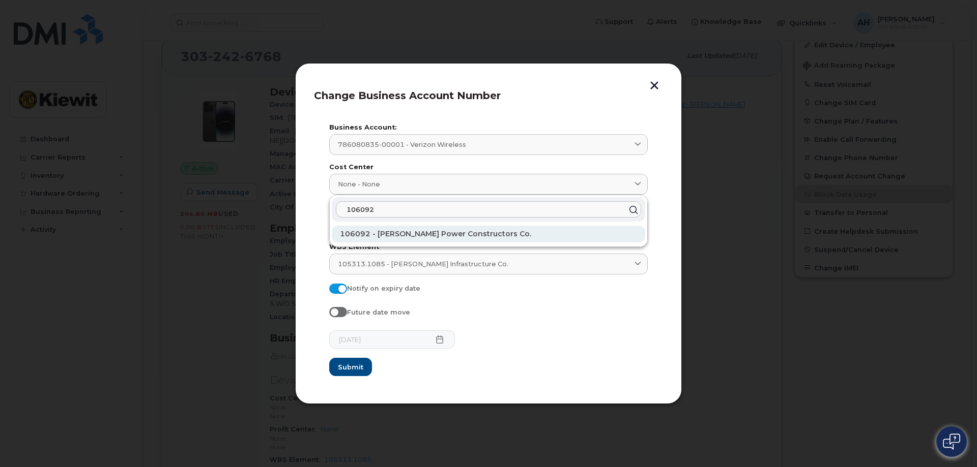
type input "106092"
click at [389, 236] on span "106092 - Kiewit Power Constructors Co." at bounding box center [435, 233] width 191 height 9
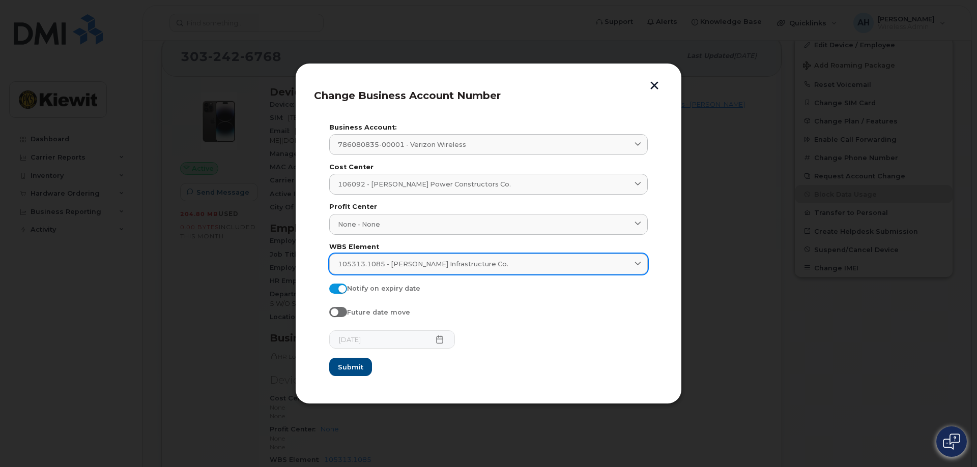
click at [404, 262] on span "105313.1085 - Kiewit Infrastructure Co." at bounding box center [423, 264] width 170 height 10
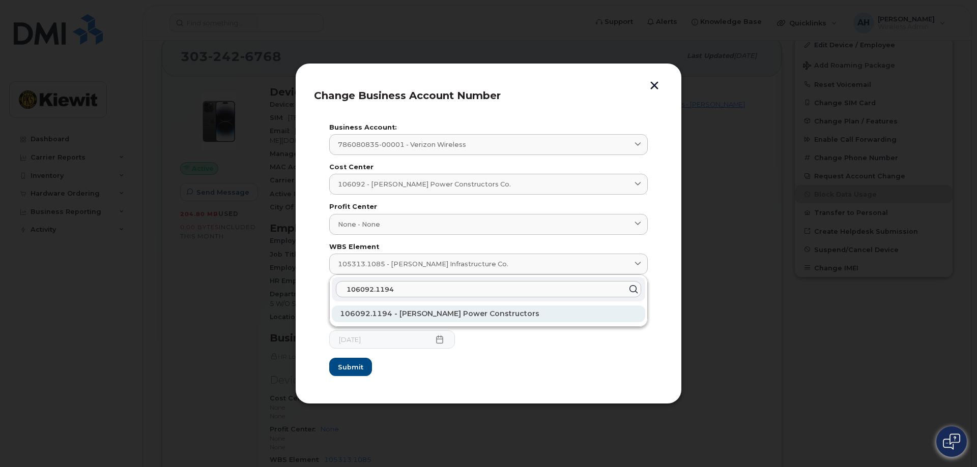
type input "106092.1194"
click at [360, 316] on span "106092.1194 - Kiewit Power Constructors" at bounding box center [439, 313] width 199 height 9
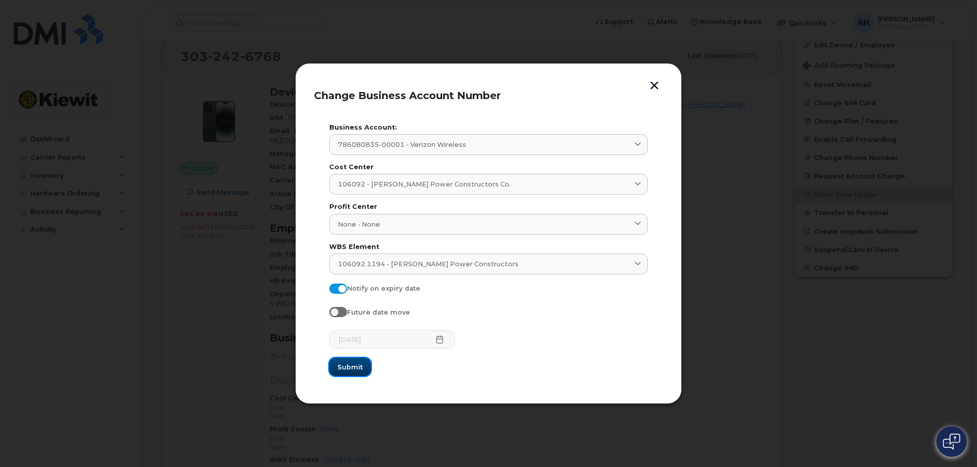
click at [351, 369] on span "Submit" at bounding box center [349, 368] width 25 height 10
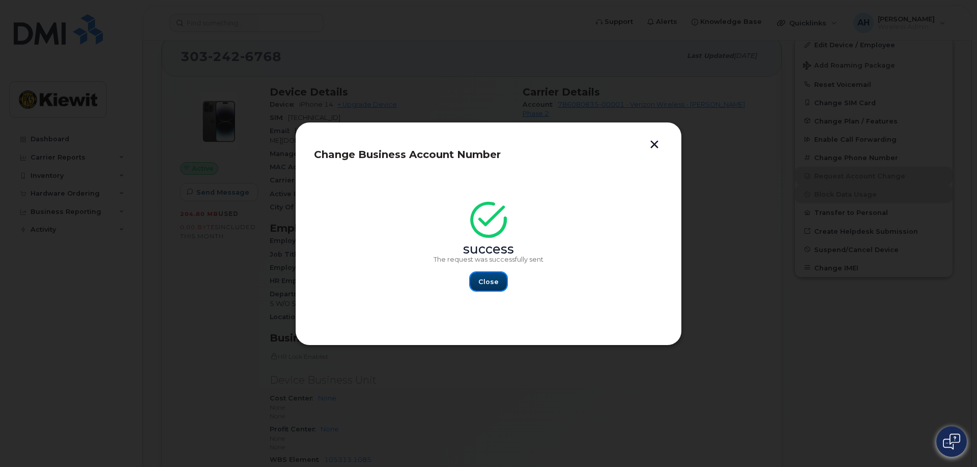
click at [478, 286] on button "Close" at bounding box center [488, 282] width 37 height 18
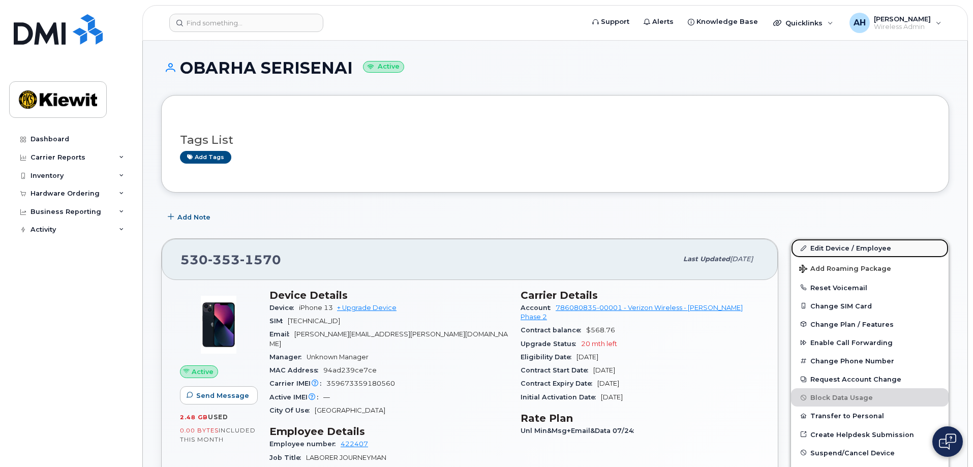
click at [828, 249] on link "Edit Device / Employee" at bounding box center [870, 248] width 158 height 18
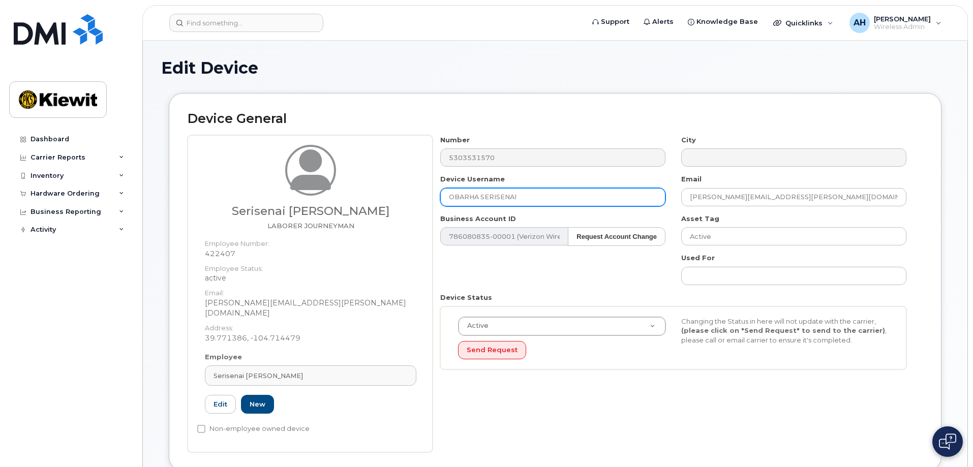
click at [450, 196] on input "OBARHA SERISENAI" at bounding box center [552, 197] width 225 height 18
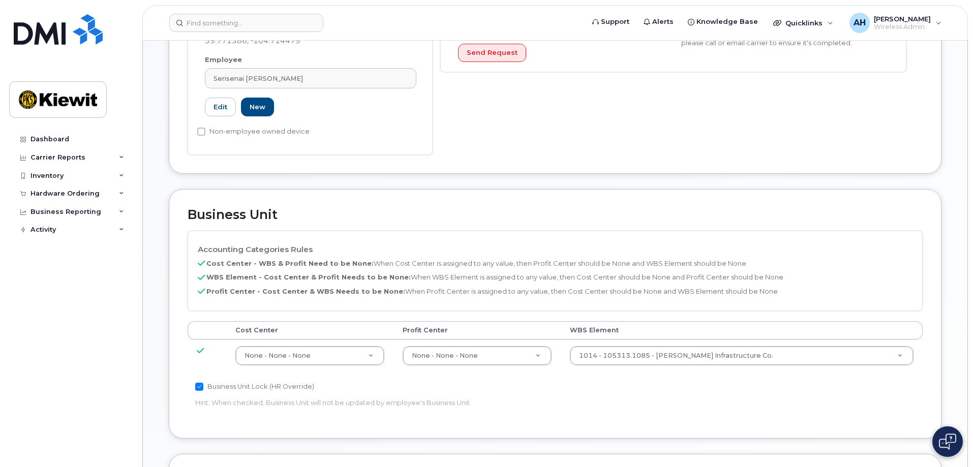
scroll to position [305, 0]
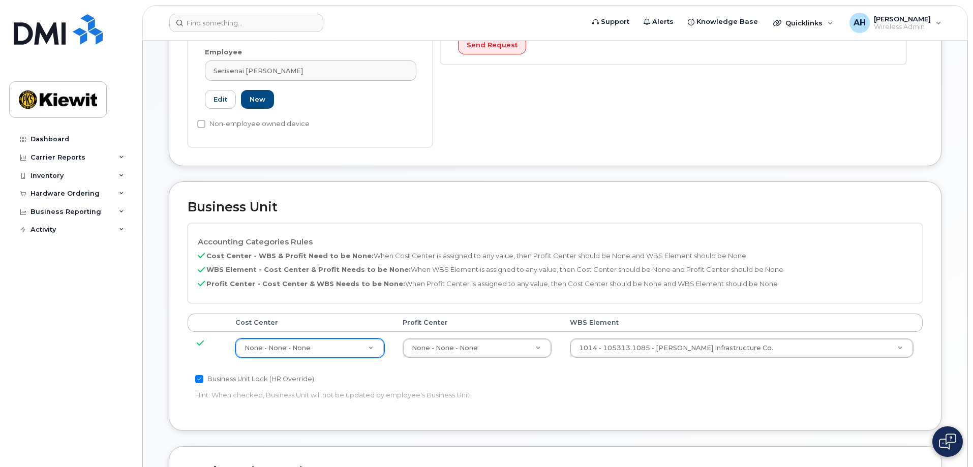
type input "ABARHA SERISENAI"
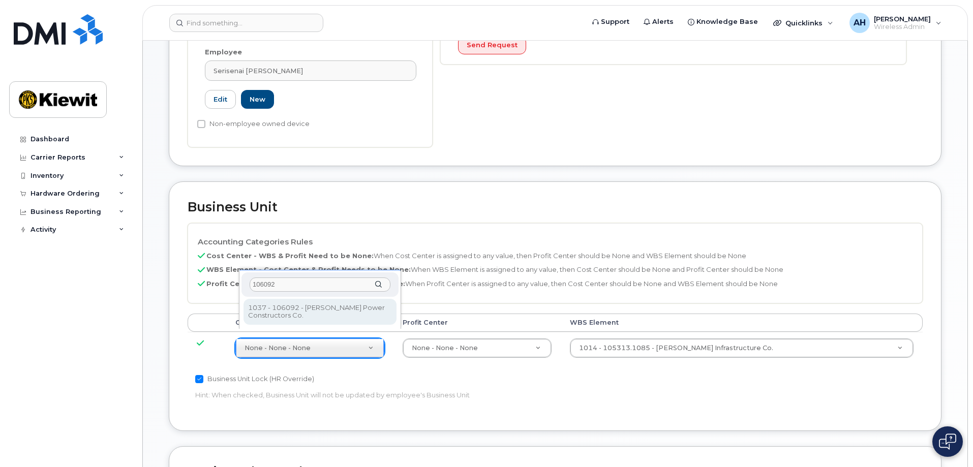
type input "106092"
type input "30563481"
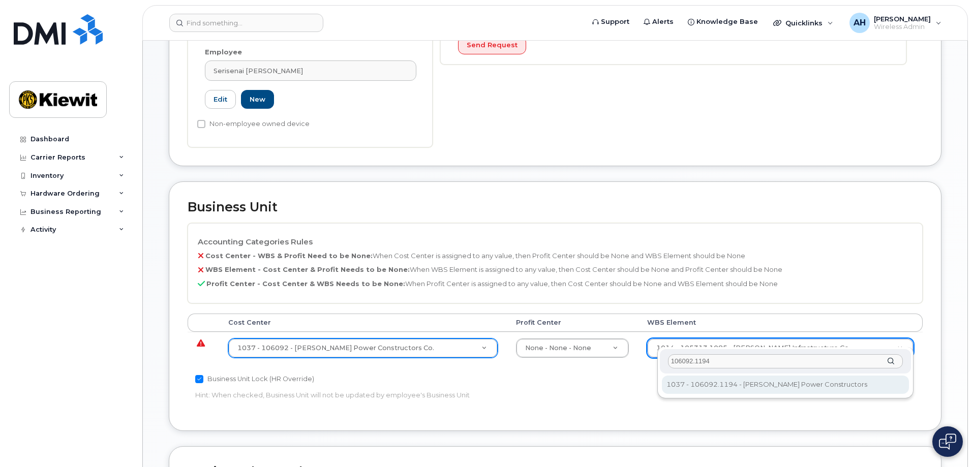
type input "106092.1194"
type input "33375768"
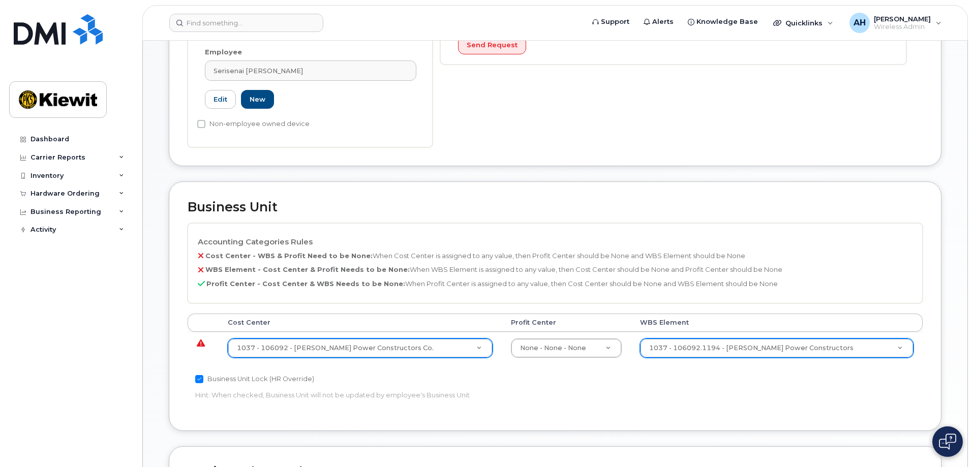
click at [199, 375] on input "Business Unit Lock (HR Override)" at bounding box center [199, 379] width 8 height 8
checkbox input "false"
type input "106092"
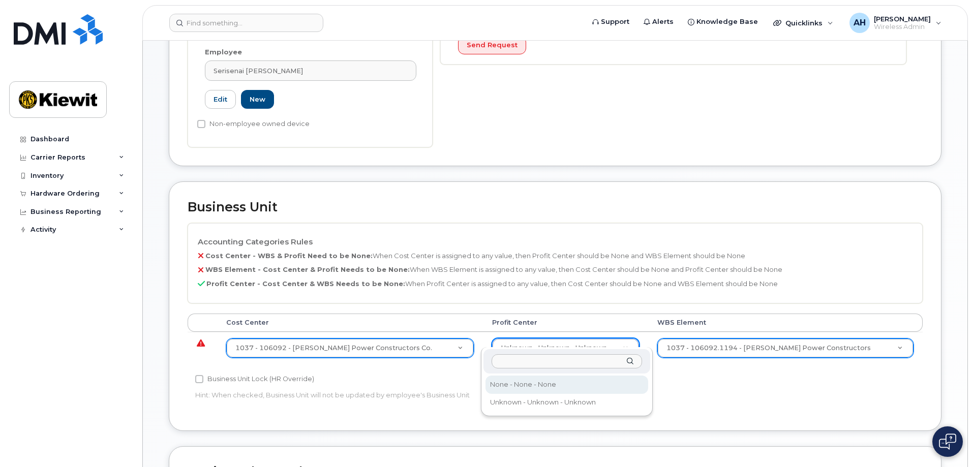
select select "29629357"
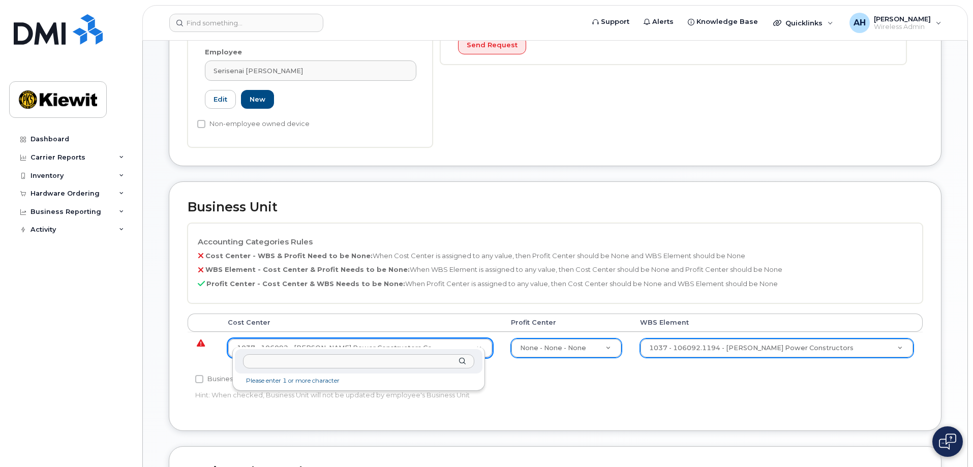
click at [311, 362] on input "text" at bounding box center [358, 361] width 231 height 15
type input "non"
type input "29629358"
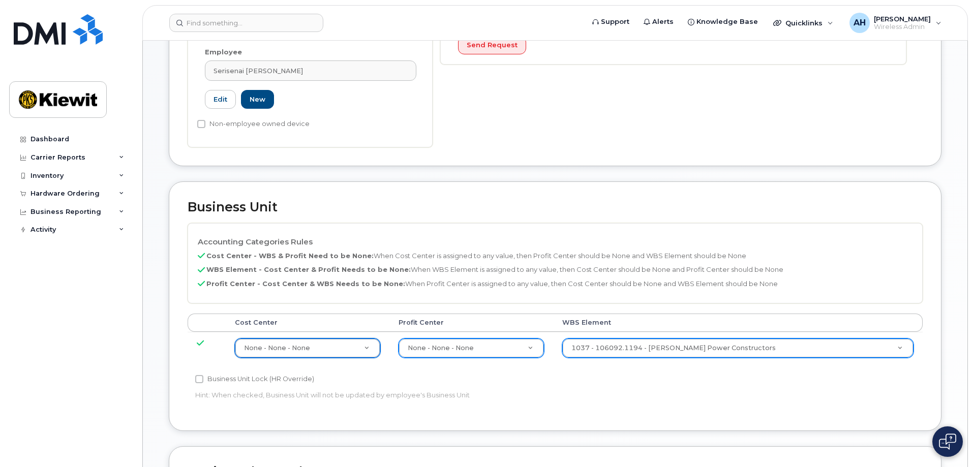
click at [552, 378] on div "Business Unit Lock (HR Override) Hint: When checked, Business Unit will not be …" at bounding box center [433, 389] width 490 height 32
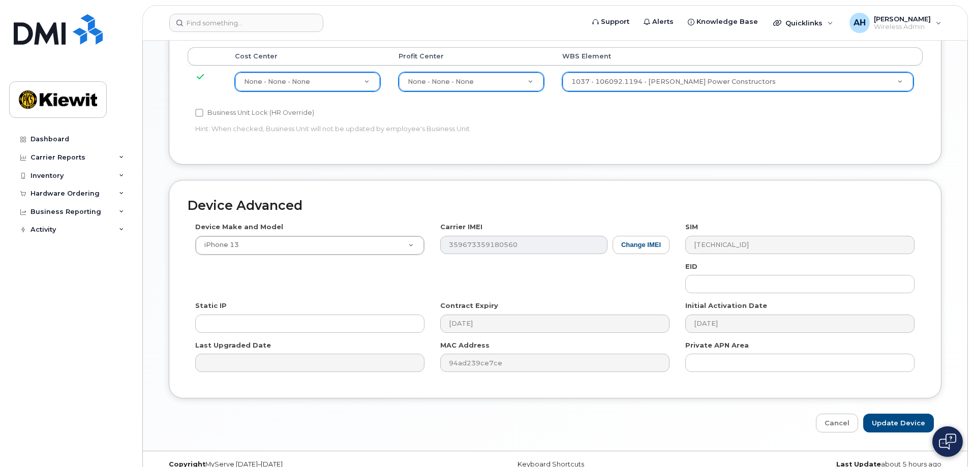
scroll to position [578, 0]
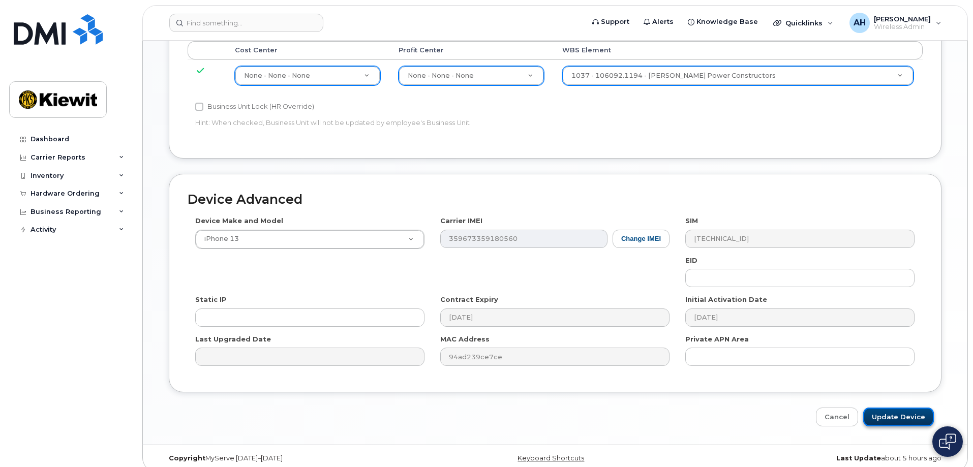
click at [920, 408] on input "Update Device" at bounding box center [899, 417] width 71 height 19
type input "Update Device"
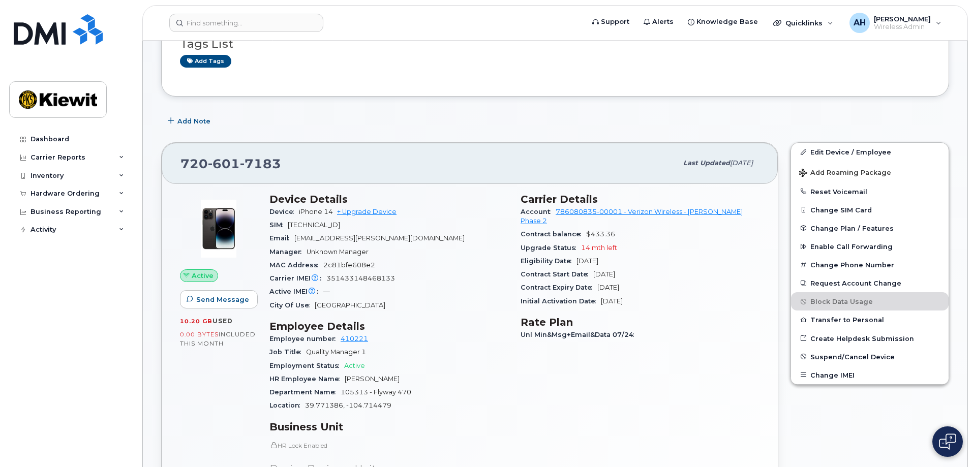
scroll to position [102, 0]
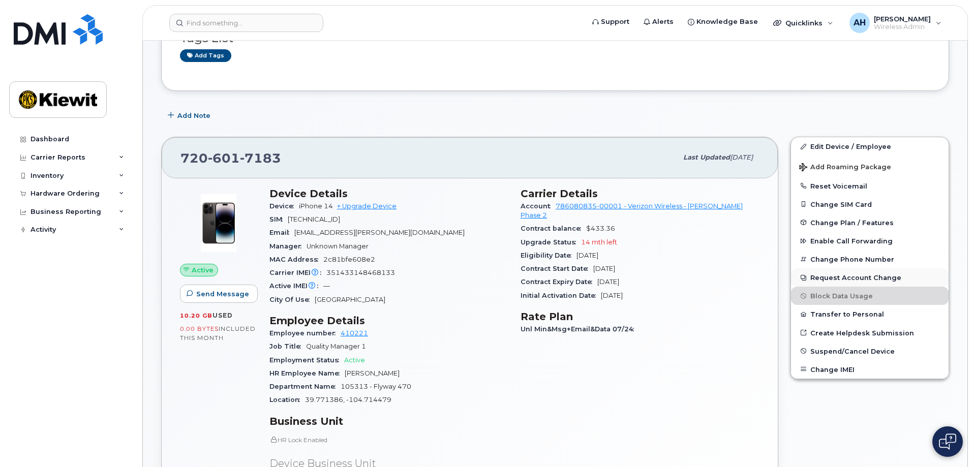
click at [849, 277] on button "Request Account Change" at bounding box center [870, 278] width 158 height 18
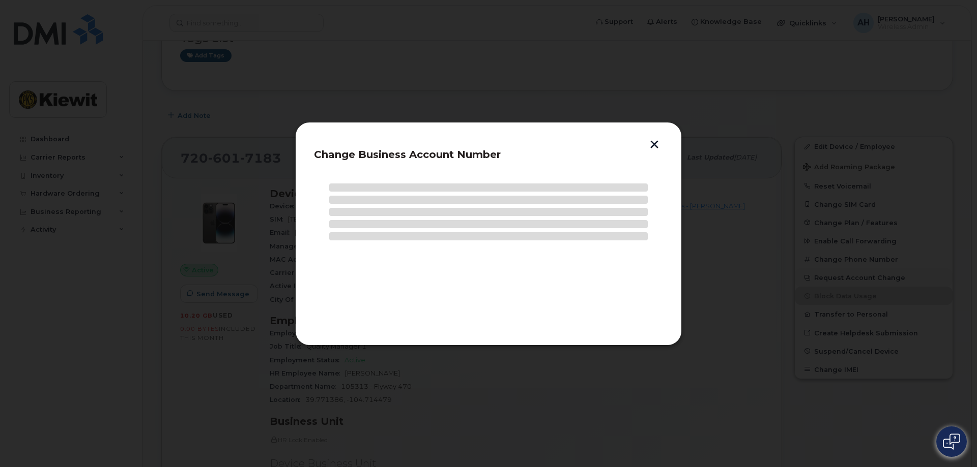
click at [849, 277] on div at bounding box center [488, 233] width 977 height 467
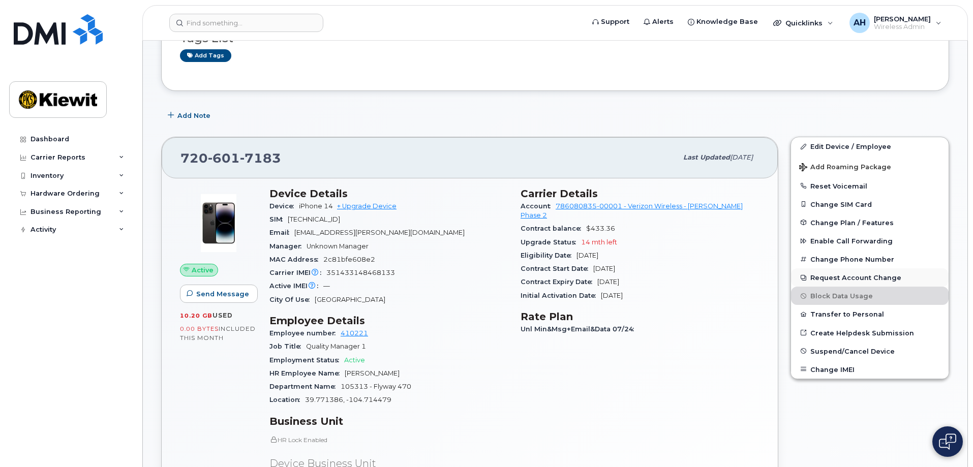
click at [849, 276] on button "Request Account Change" at bounding box center [870, 278] width 158 height 18
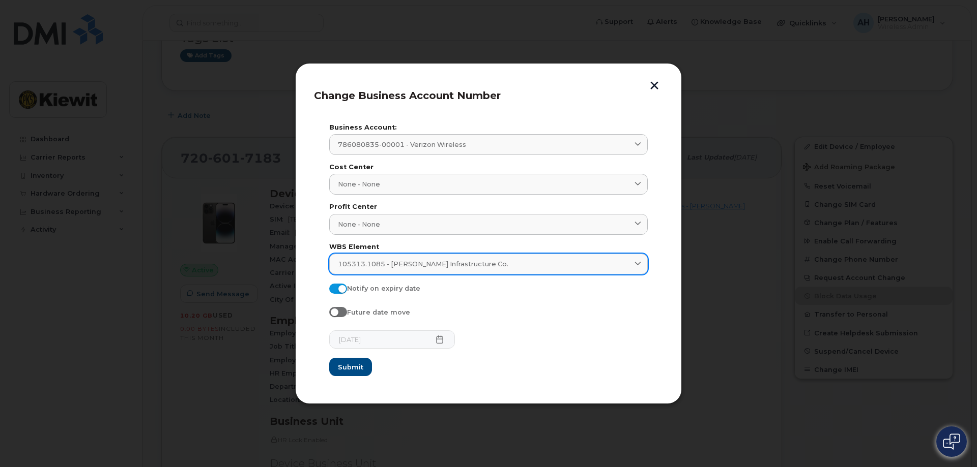
click at [437, 265] on span "105313.1085 - [PERSON_NAME] Infrastructure Co." at bounding box center [423, 264] width 170 height 10
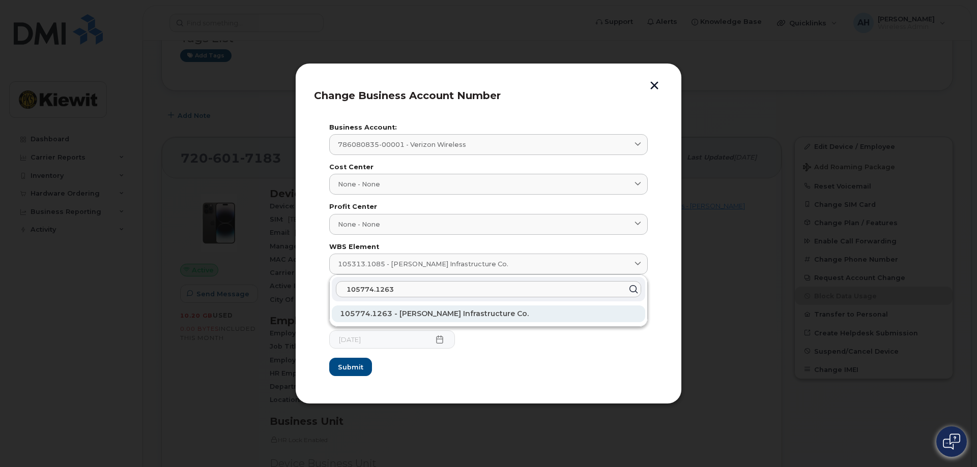
type input "105774.1263"
click at [372, 318] on span "105774.1263 - [PERSON_NAME] Infrastructure Co." at bounding box center [434, 313] width 189 height 9
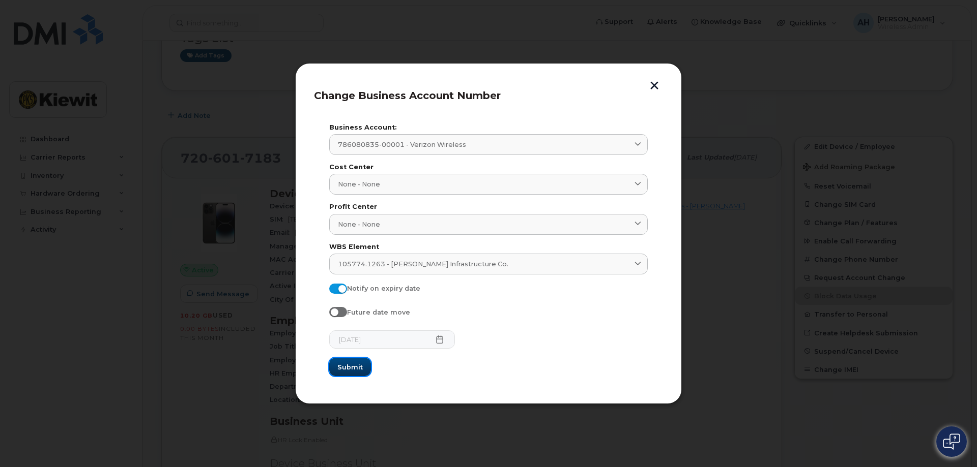
click at [358, 366] on span "Submit" at bounding box center [349, 368] width 25 height 10
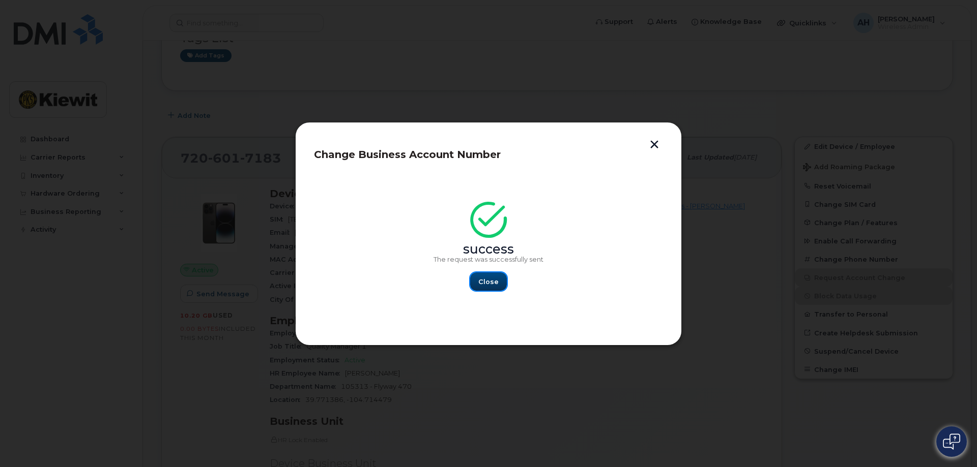
click at [490, 283] on span "Close" at bounding box center [488, 282] width 20 height 10
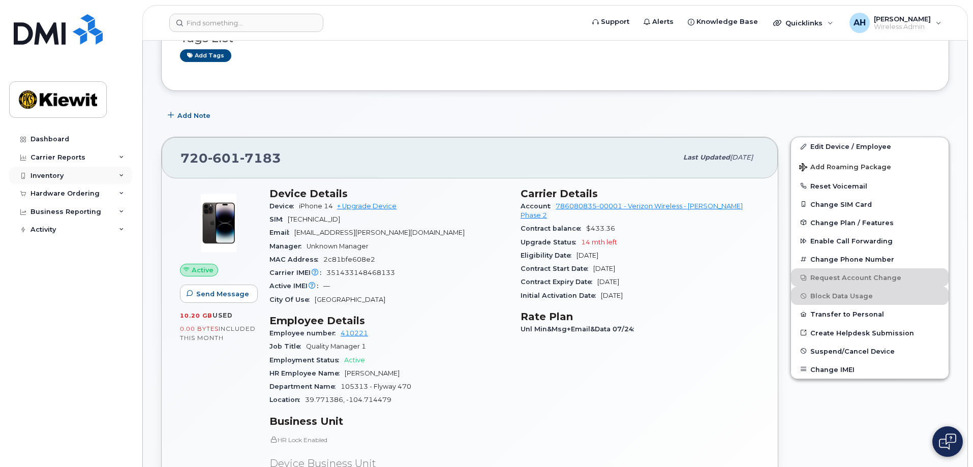
click at [48, 172] on div "Inventory" at bounding box center [47, 176] width 33 height 8
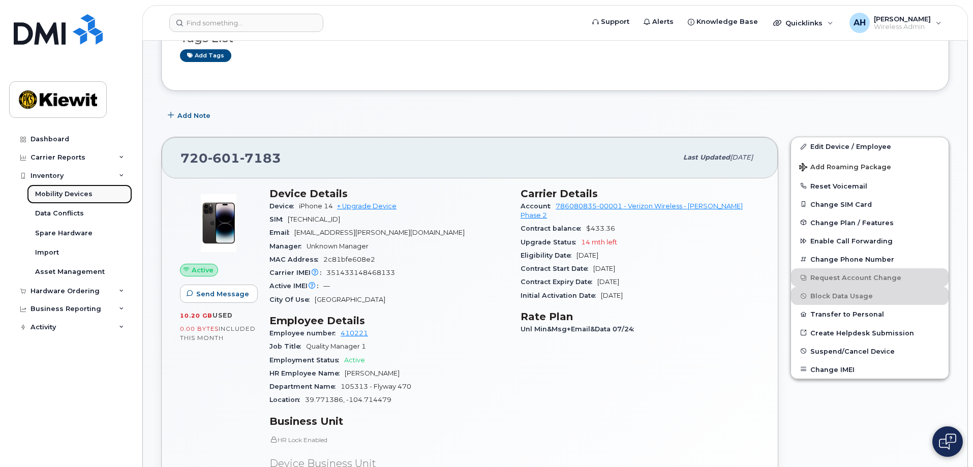
click at [62, 193] on div "Mobility Devices" at bounding box center [63, 194] width 57 height 9
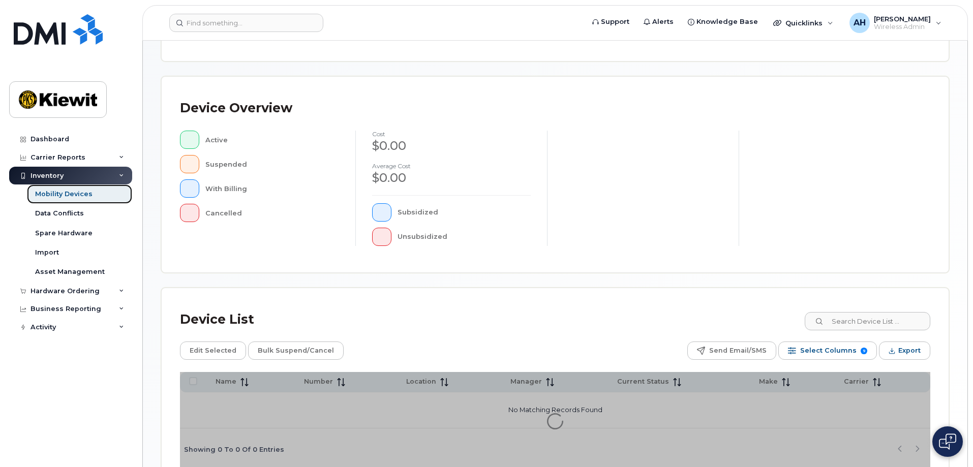
scroll to position [250, 0]
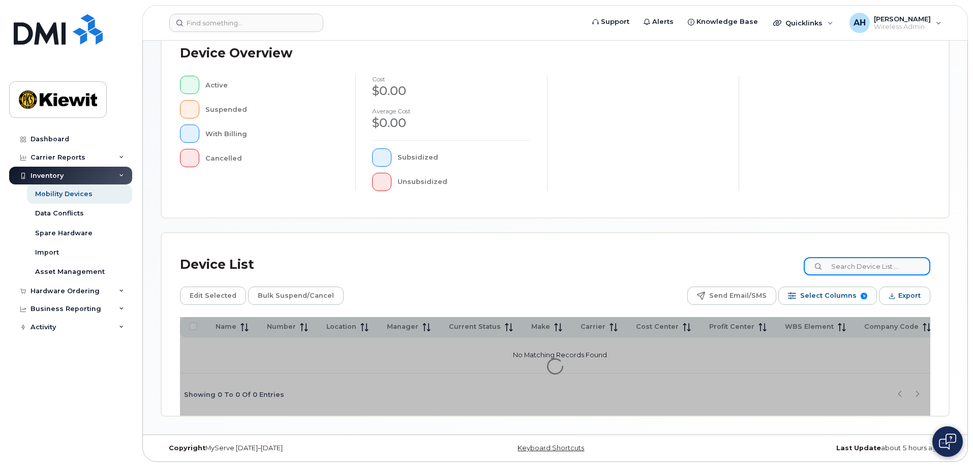
click at [851, 268] on input at bounding box center [867, 266] width 127 height 18
type input "105313"
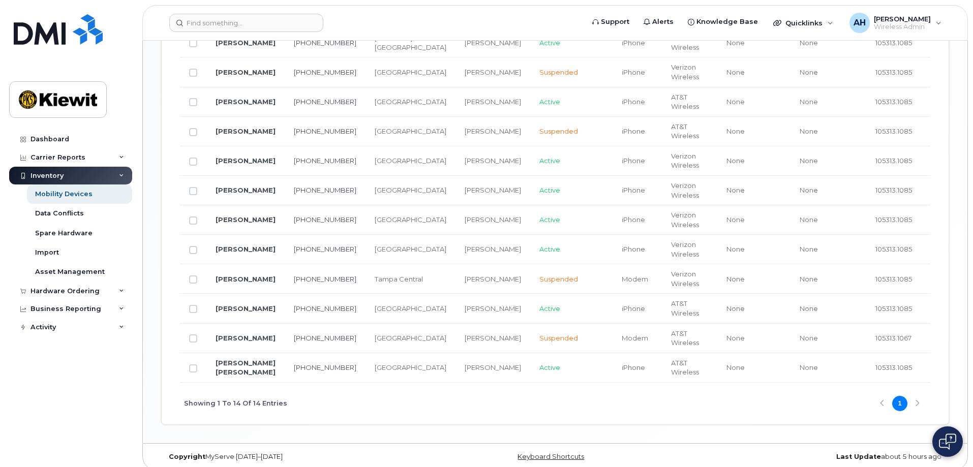
scroll to position [693, 0]
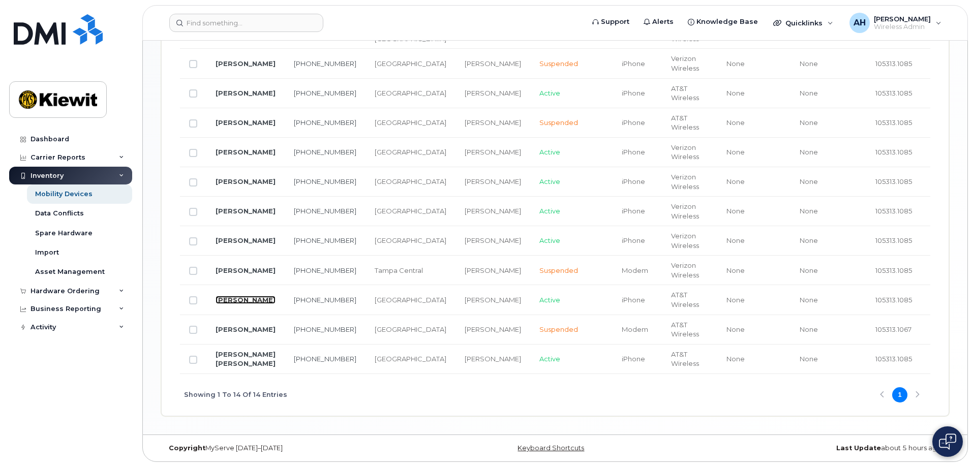
click at [238, 296] on link "[PERSON_NAME]" at bounding box center [246, 300] width 60 height 8
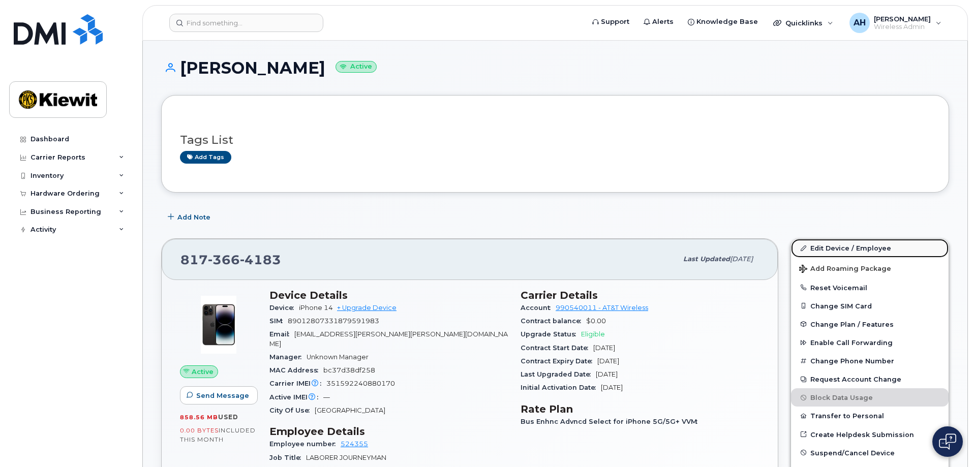
click at [875, 248] on link "Edit Device / Employee" at bounding box center [870, 248] width 158 height 18
click at [823, 248] on link "Edit Device / Employee" at bounding box center [870, 248] width 158 height 18
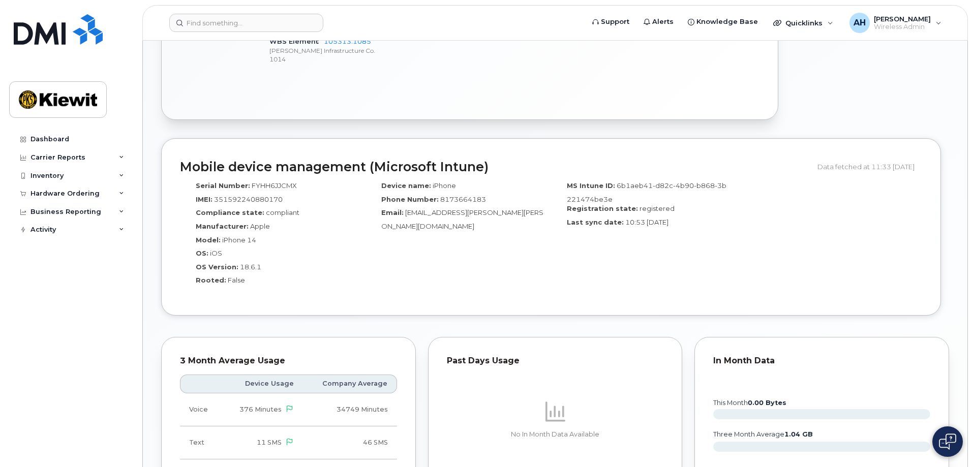
scroll to position [813, 0]
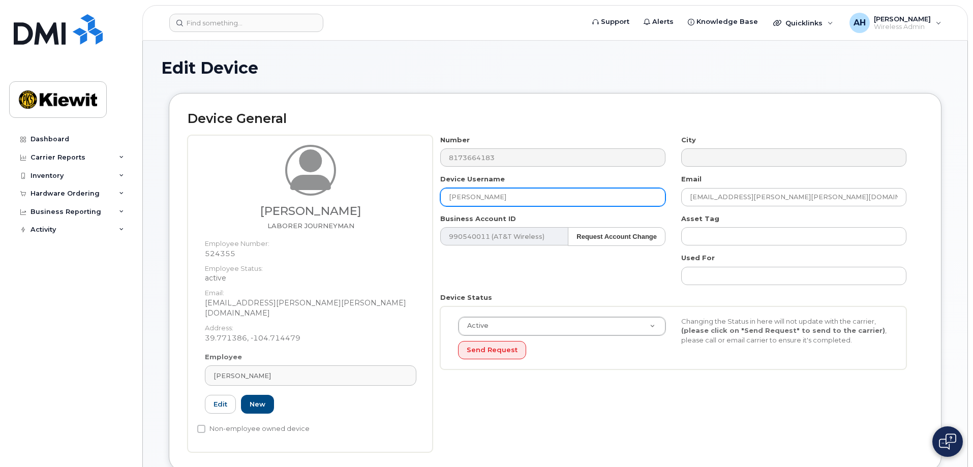
click at [527, 197] on input "[PERSON_NAME]" at bounding box center [552, 197] width 225 height 18
drag, startPoint x: 527, startPoint y: 197, endPoint x: 423, endPoint y: 200, distance: 104.3
click at [425, 200] on div "Austin Stradley LABORER JOURNEYMAN Employee Number: 524355 Employee Status: act…" at bounding box center [555, 293] width 735 height 317
type input "[PERSON_NAME]"
click at [521, 387] on div "Number 8173664183 City Device Username Austin Stradley Email AUSTIN.STRADLEY@KI…" at bounding box center [678, 293] width 490 height 317
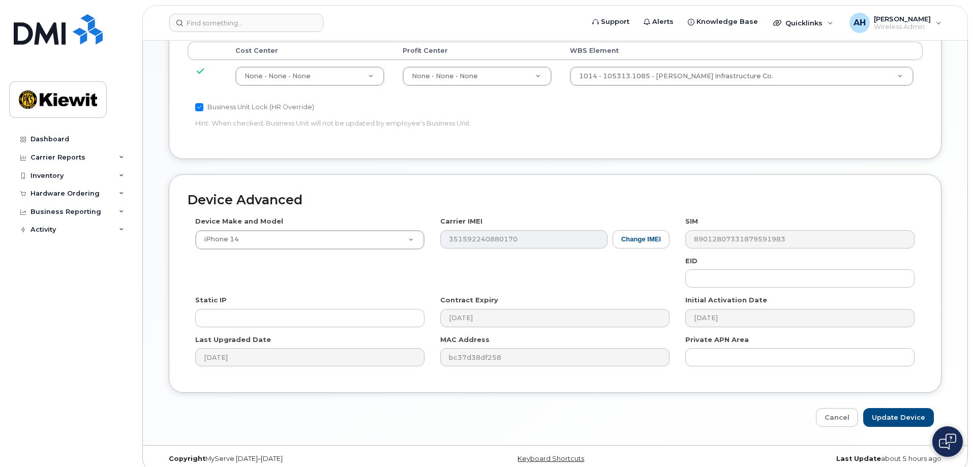
scroll to position [578, 0]
click at [917, 408] on input "Update Device" at bounding box center [899, 417] width 71 height 19
type input "Saving..."
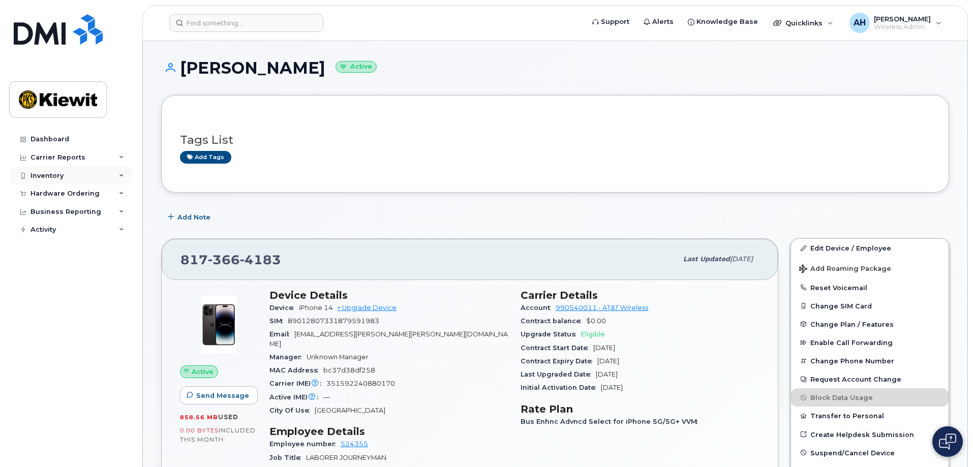
click at [42, 180] on div "Inventory" at bounding box center [70, 176] width 123 height 18
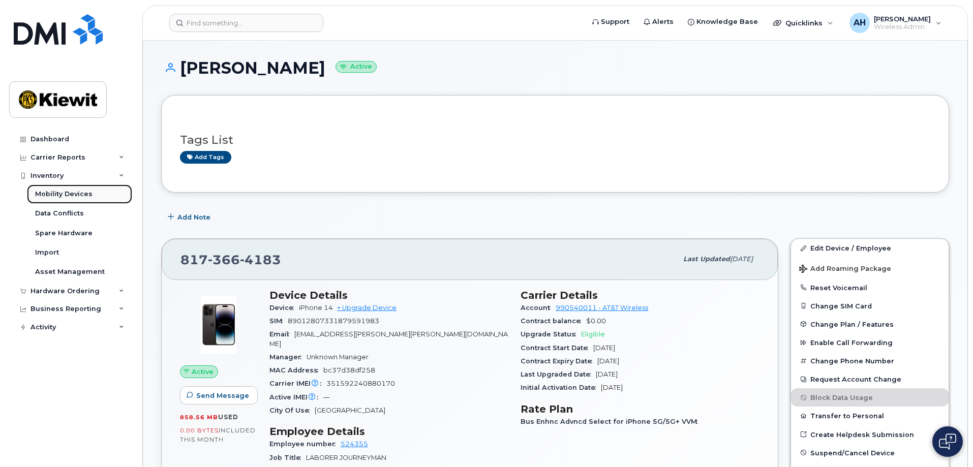
click at [72, 194] on div "Mobility Devices" at bounding box center [63, 194] width 57 height 9
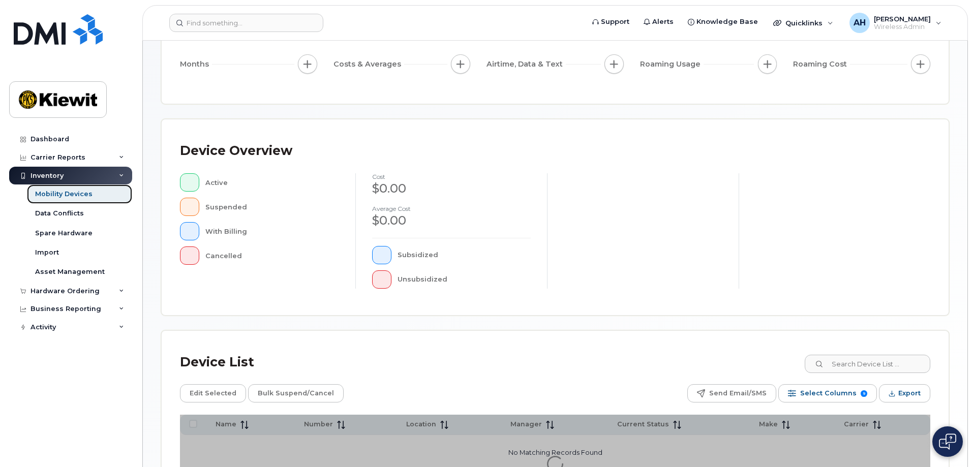
scroll to position [250, 0]
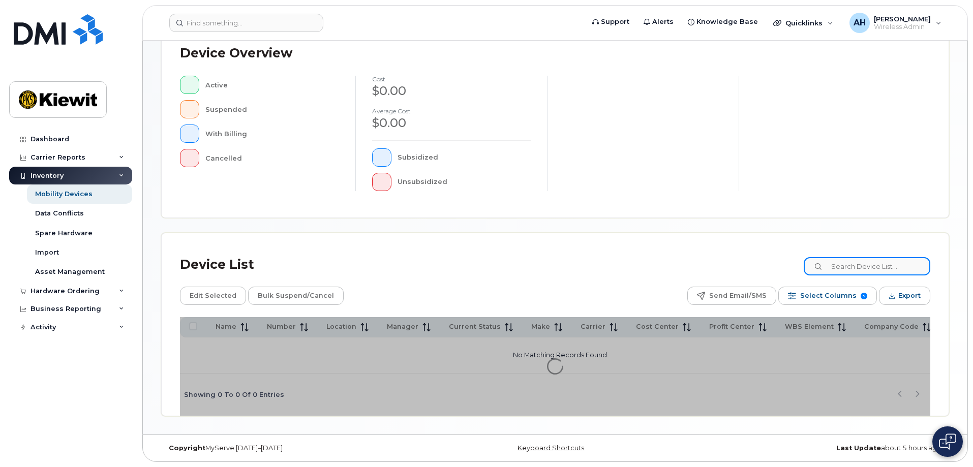
click at [849, 268] on input at bounding box center [867, 266] width 127 height 18
type input "105313"
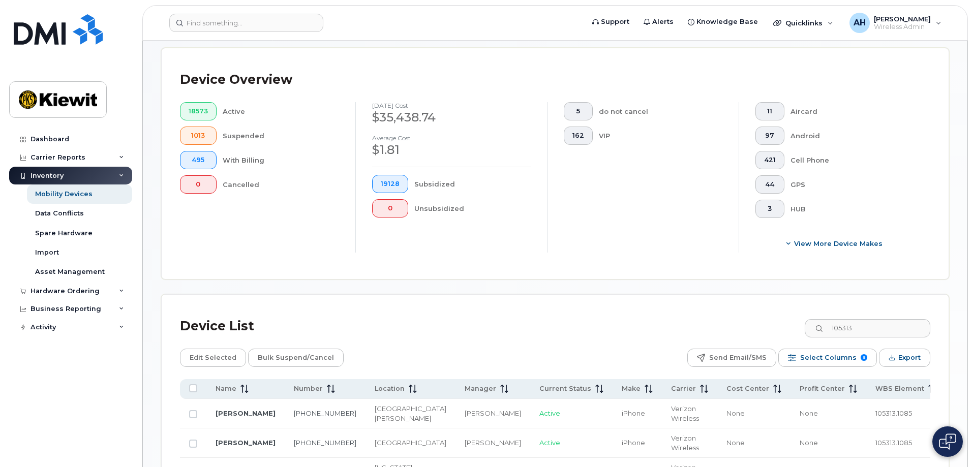
click at [507, 313] on div "Device List 105313" at bounding box center [555, 326] width 751 height 26
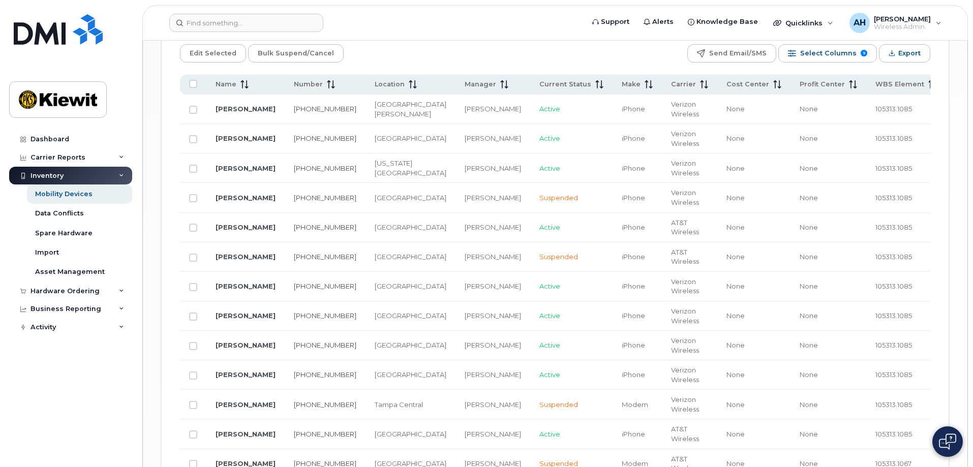
scroll to position [555, 0]
